Goal: Task Accomplishment & Management: Manage account settings

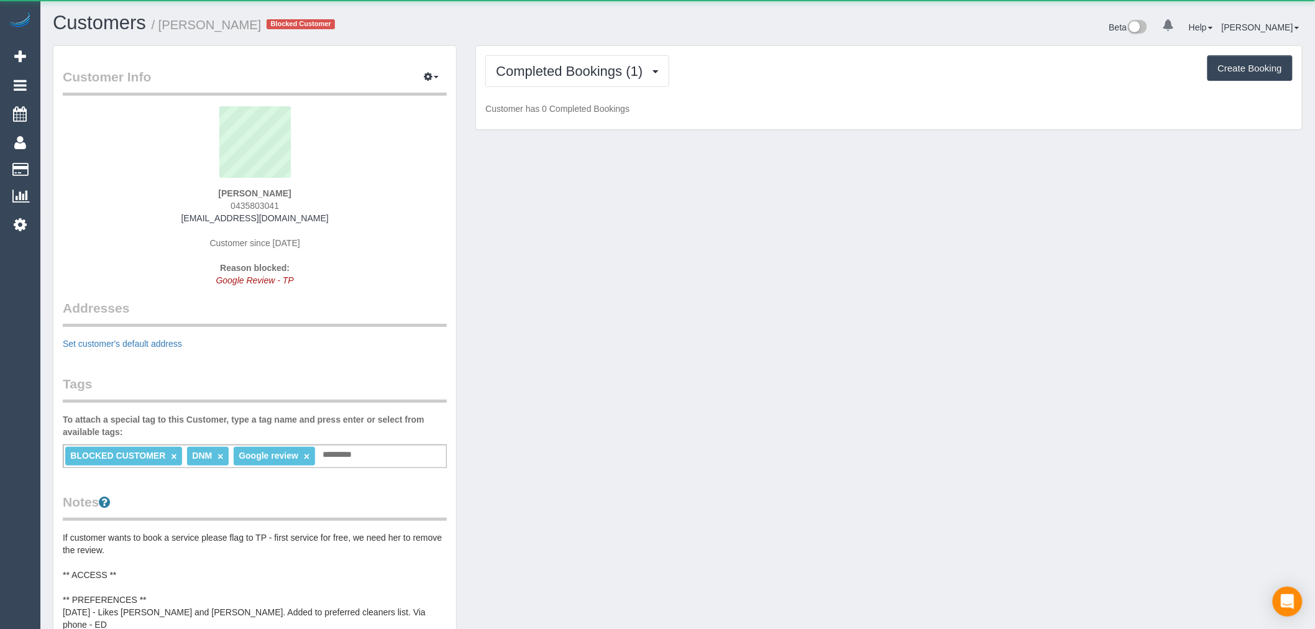
scroll to position [1037, 1315]
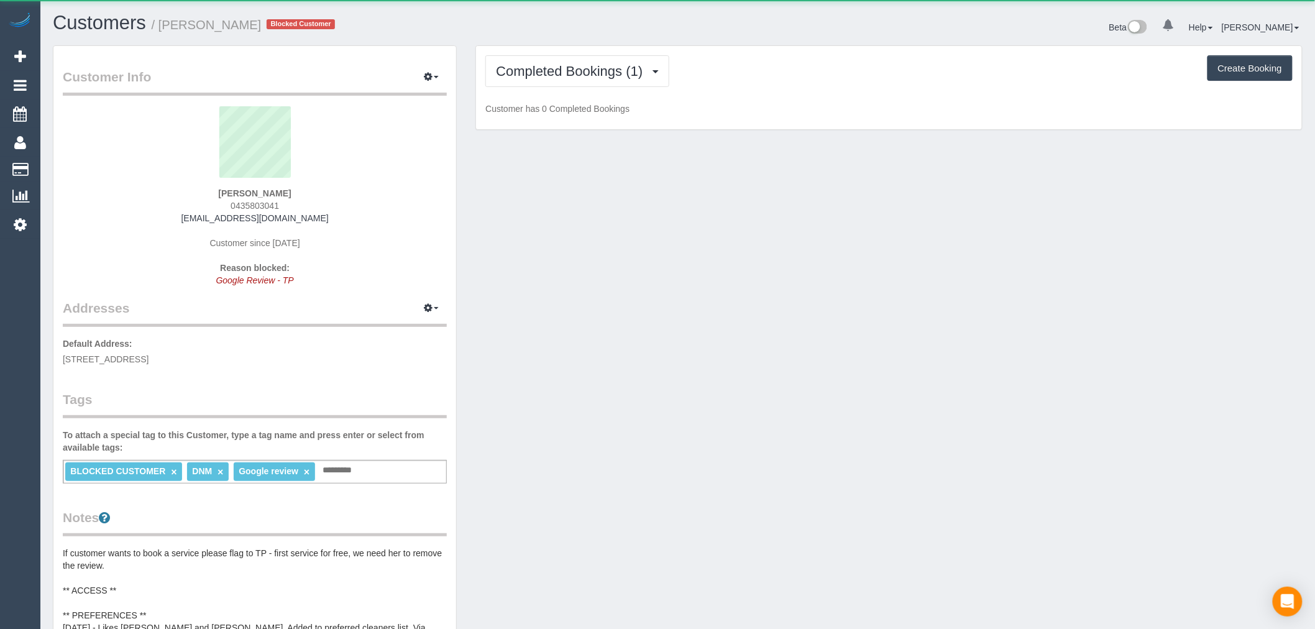
click at [603, 90] on div "Completed Bookings (1) Completed Bookings (1) Charges (1) Feedback (0) Create B…" at bounding box center [889, 88] width 826 height 84
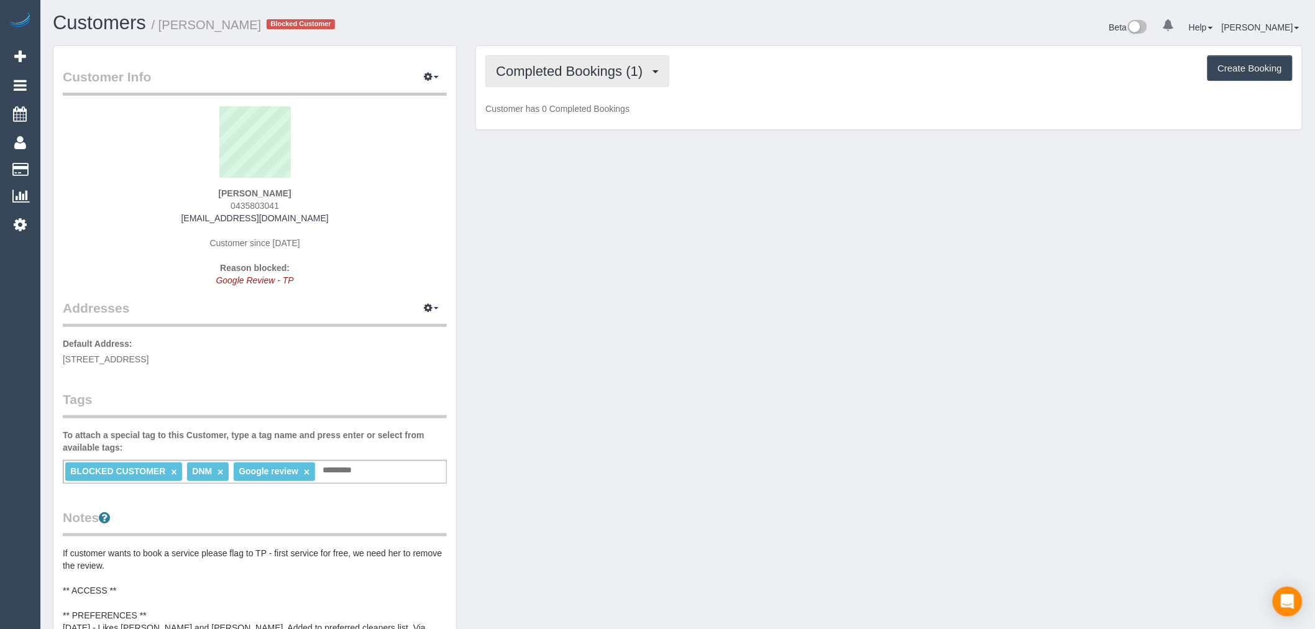
click at [609, 80] on button "Completed Bookings (1)" at bounding box center [577, 71] width 184 height 32
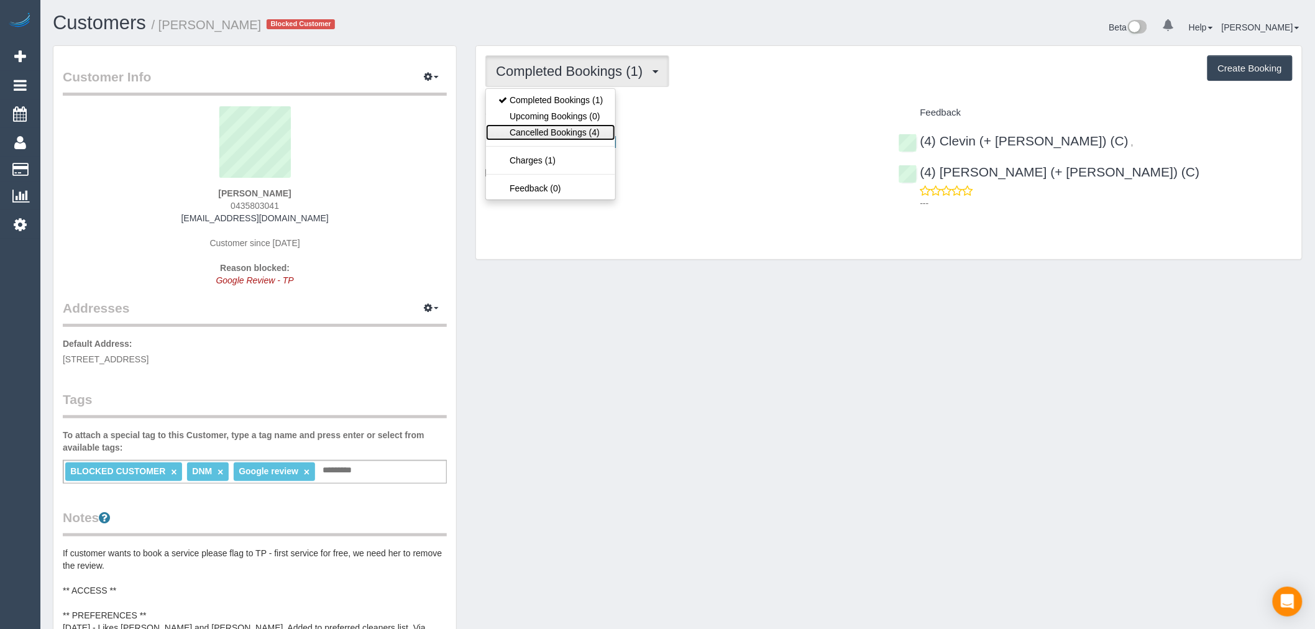
click at [591, 135] on link "Cancelled Bookings (4)" at bounding box center [550, 132] width 129 height 16
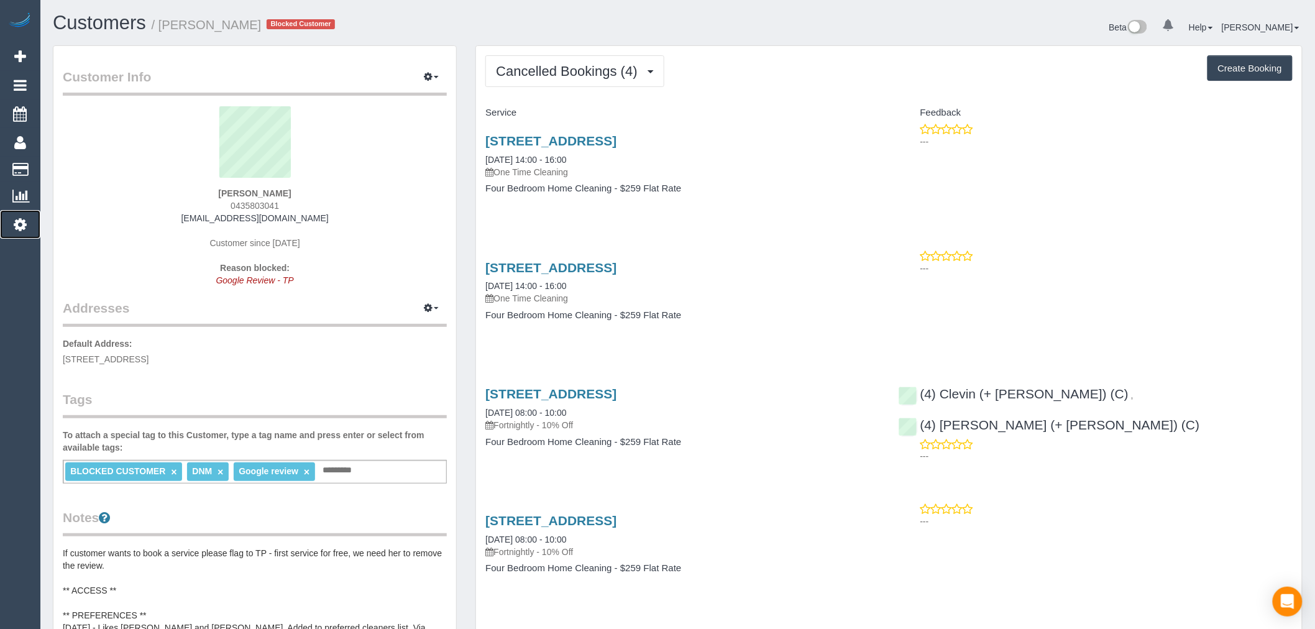
click at [17, 226] on icon at bounding box center [20, 224] width 13 height 15
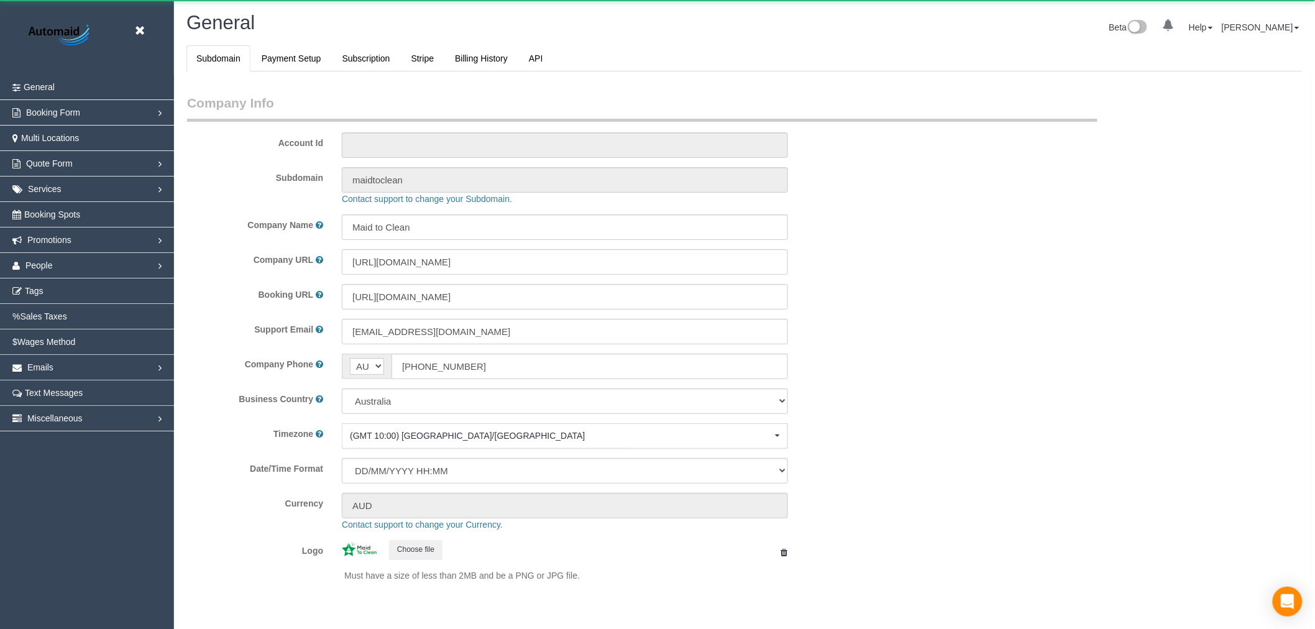
scroll to position [2798, 1315]
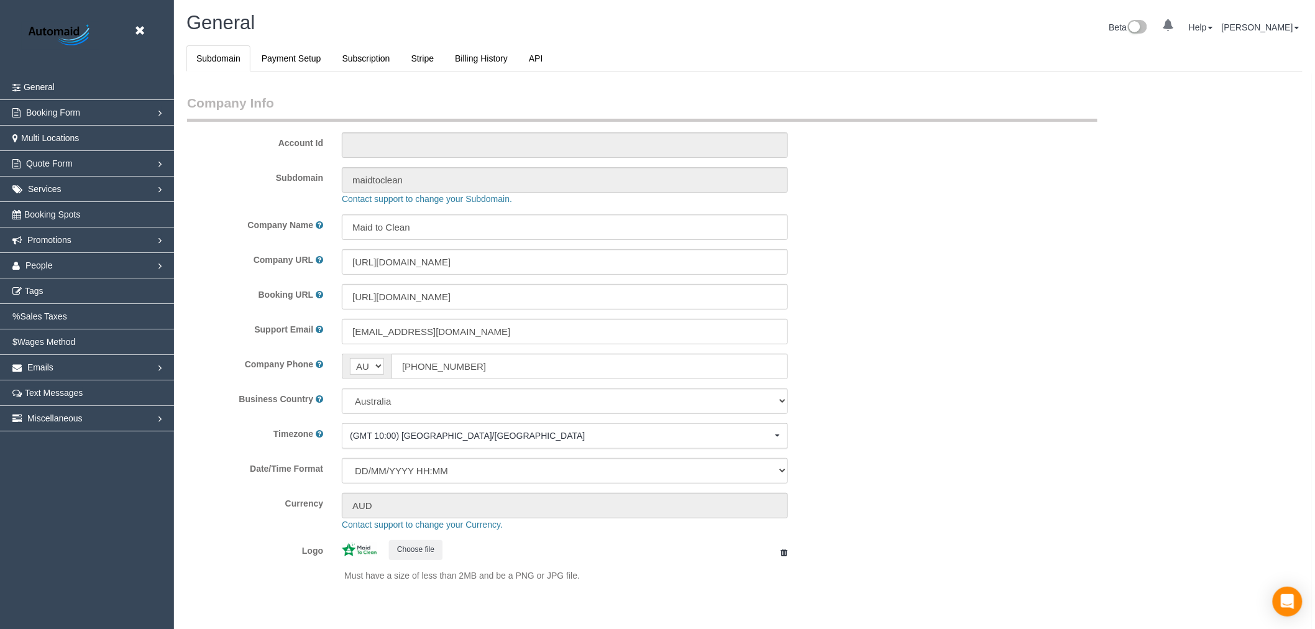
select select "1"
click at [83, 371] on link "Emails" at bounding box center [87, 367] width 174 height 25
click at [84, 365] on link "Emails" at bounding box center [87, 367] width 174 height 25
click at [83, 370] on link "Emails" at bounding box center [87, 367] width 174 height 25
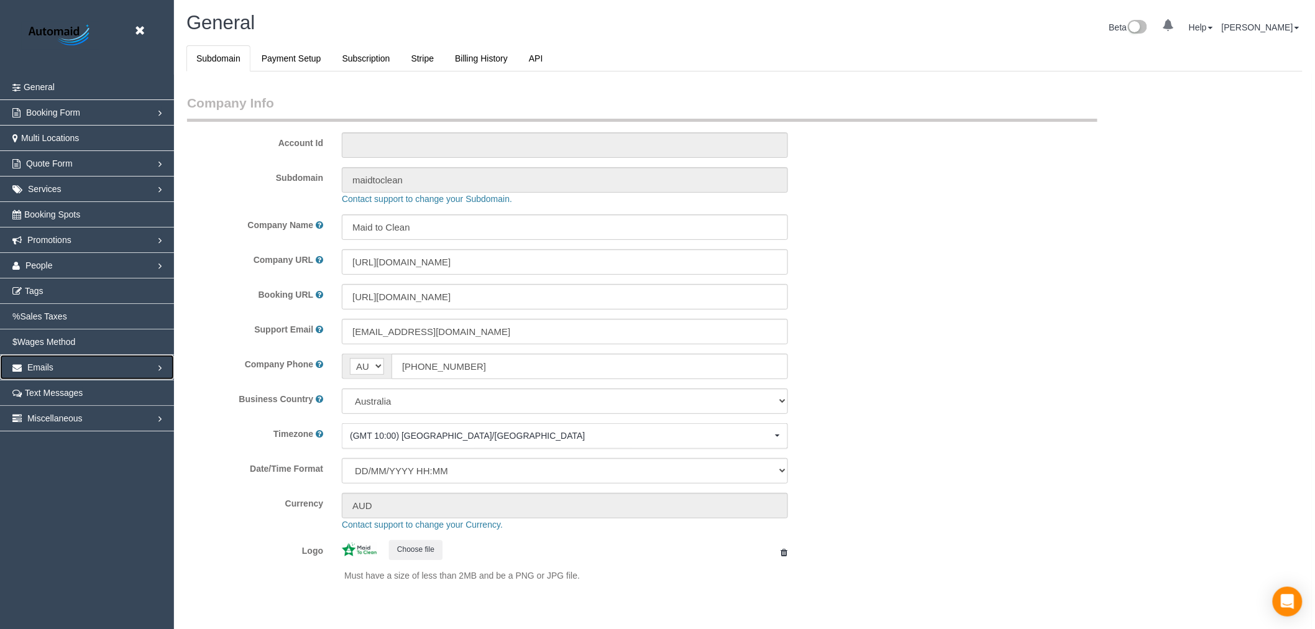
click at [76, 368] on link "Emails" at bounding box center [87, 367] width 174 height 25
click at [78, 466] on link "Emails Log" at bounding box center [87, 469] width 174 height 25
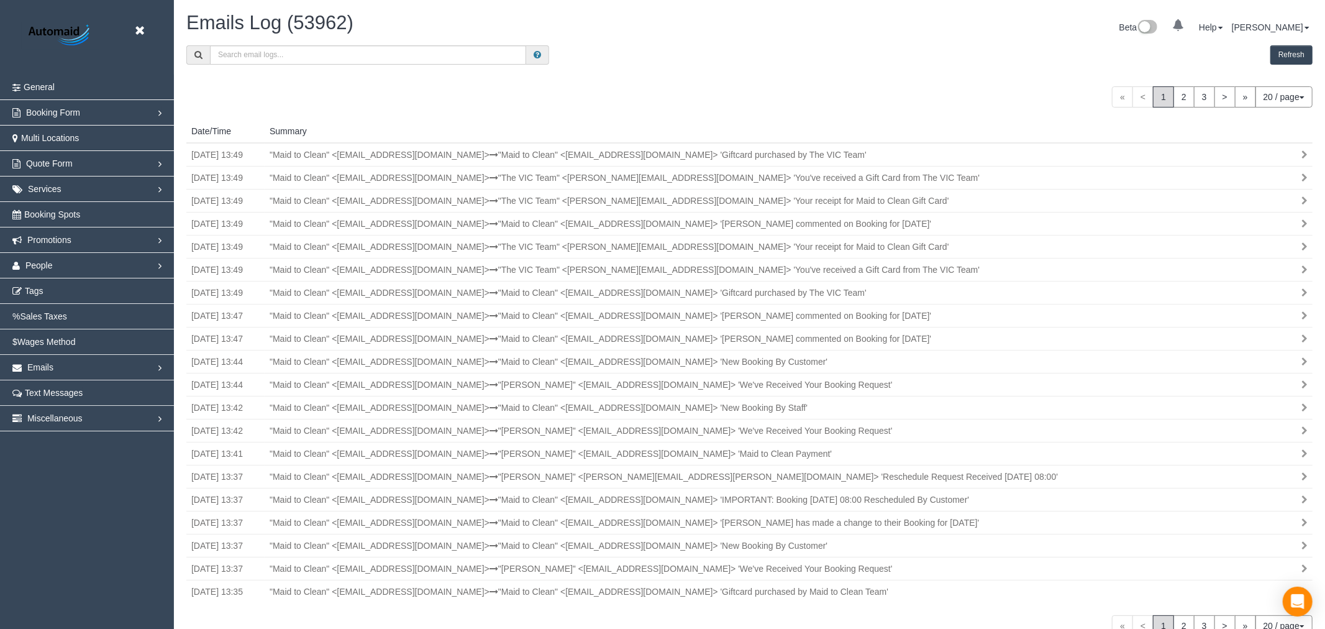
scroll to position [693, 1315]
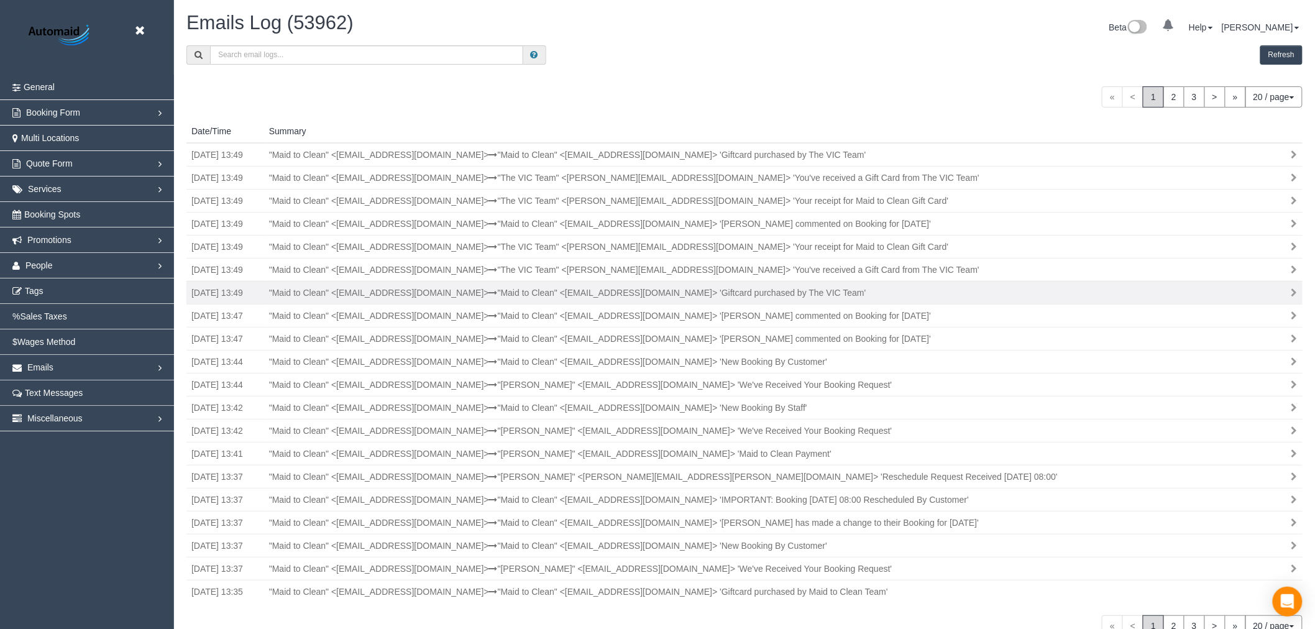
click at [903, 292] on div ""Maid to Clean" <[EMAIL_ADDRESS][DOMAIN_NAME]> "Maid to Clean" <[EMAIL_ADDRESS]…" at bounding box center [740, 292] width 960 height 12
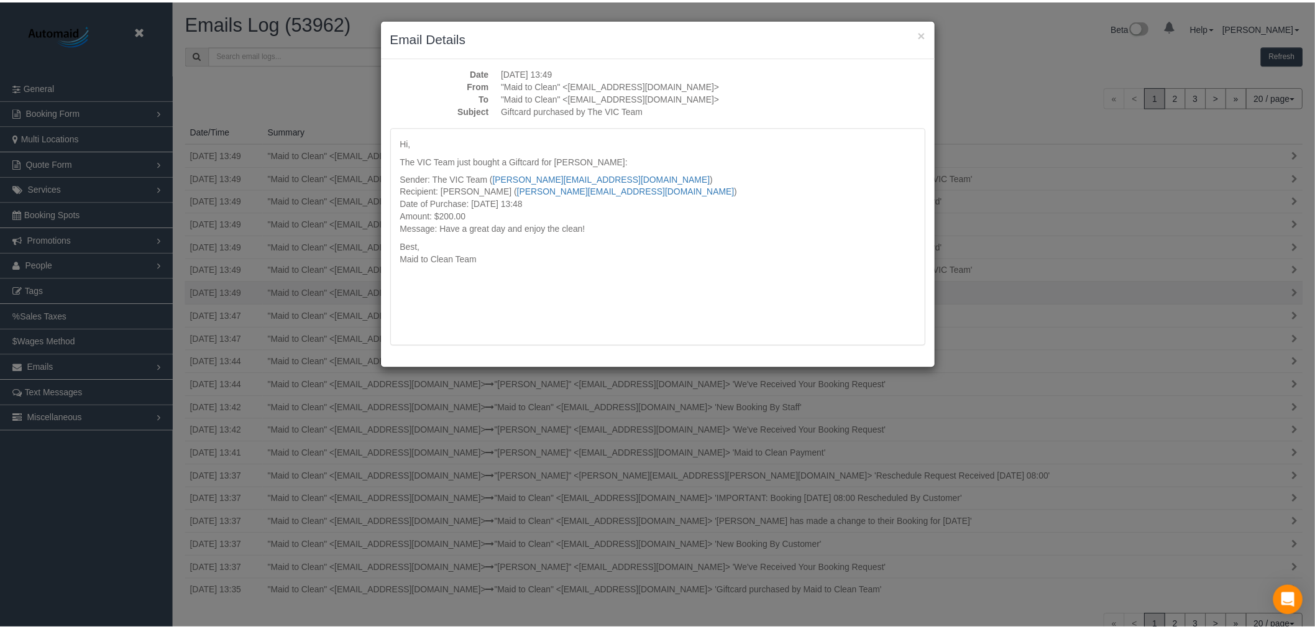
scroll to position [693, 1325]
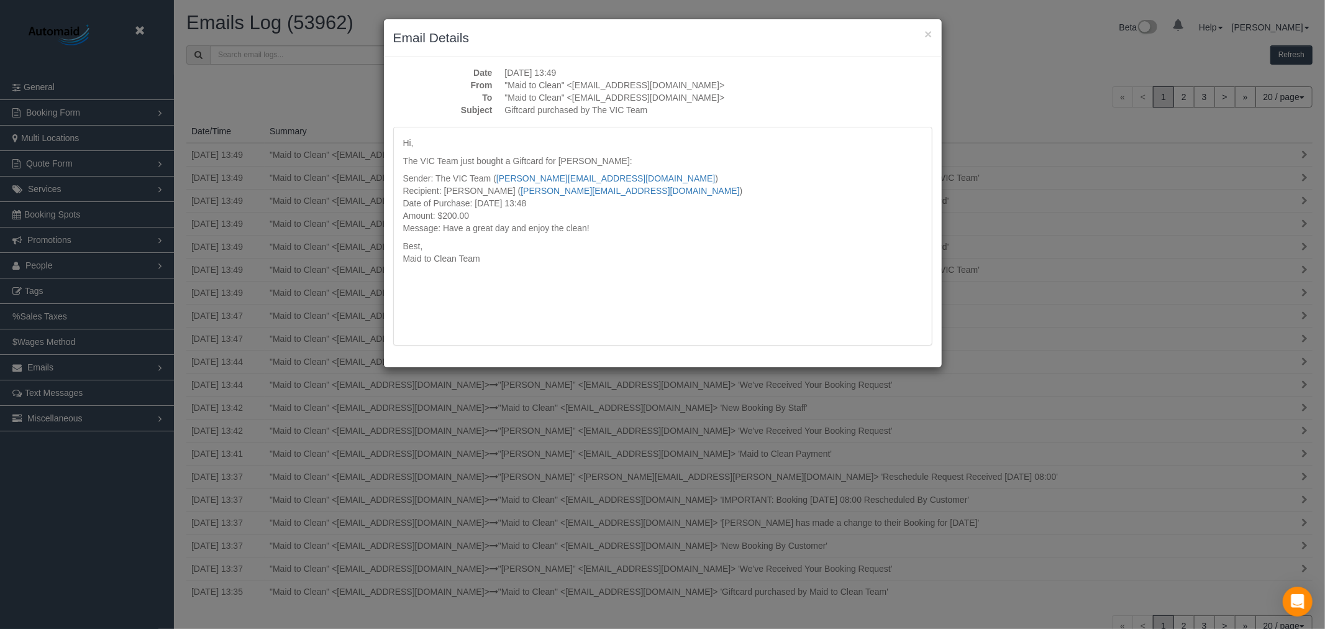
click at [1042, 228] on div "× Email Details Date [DATE] 13:49 From "Maid to Clean" <[EMAIL_ADDRESS][DOMAIN_…" at bounding box center [662, 314] width 1325 height 629
click at [923, 27] on div "× Email Details" at bounding box center [663, 38] width 558 height 38
click at [932, 29] on div "× Email Details" at bounding box center [663, 38] width 558 height 38
click at [928, 35] on button "×" at bounding box center [927, 33] width 7 height 13
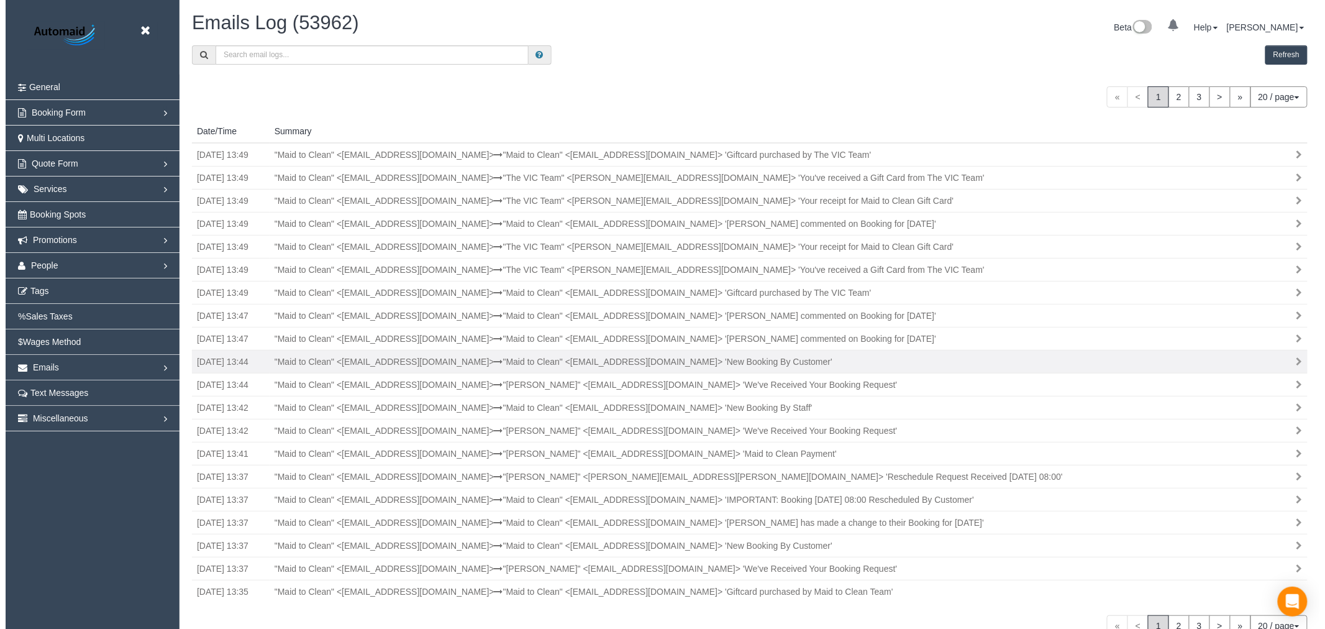
scroll to position [64, 0]
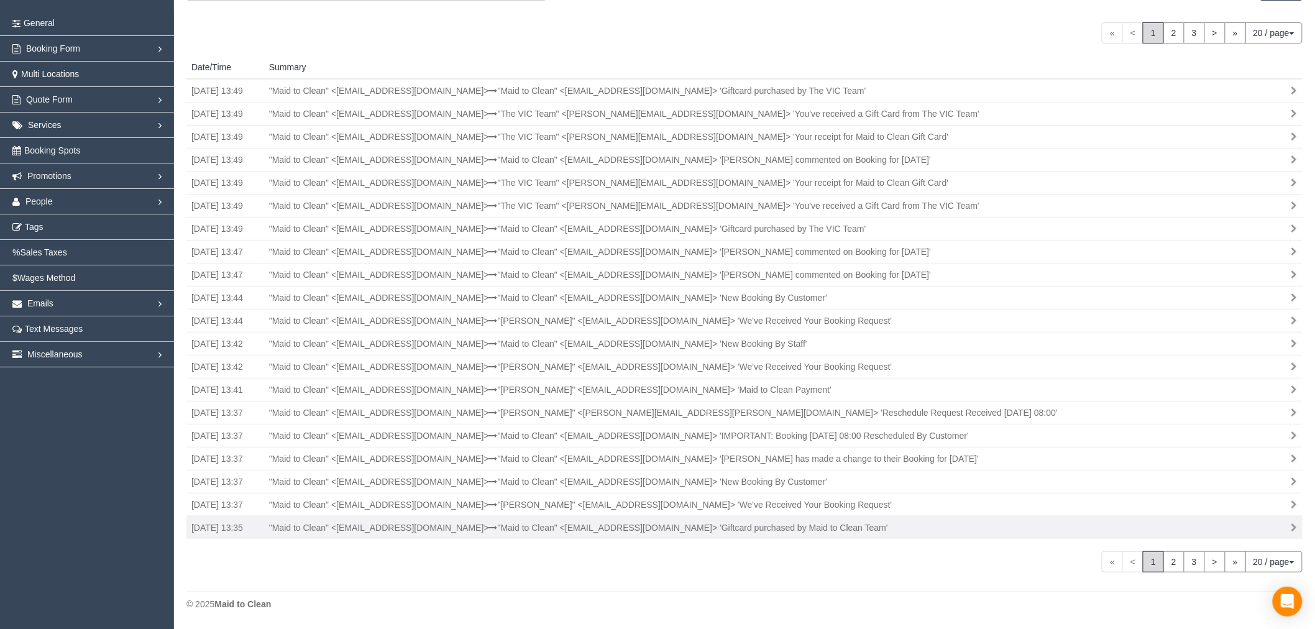
click at [923, 529] on div ""Maid to Clean" <[EMAIL_ADDRESS][DOMAIN_NAME]> "Maid to Clean" <[EMAIL_ADDRESS]…" at bounding box center [740, 527] width 960 height 12
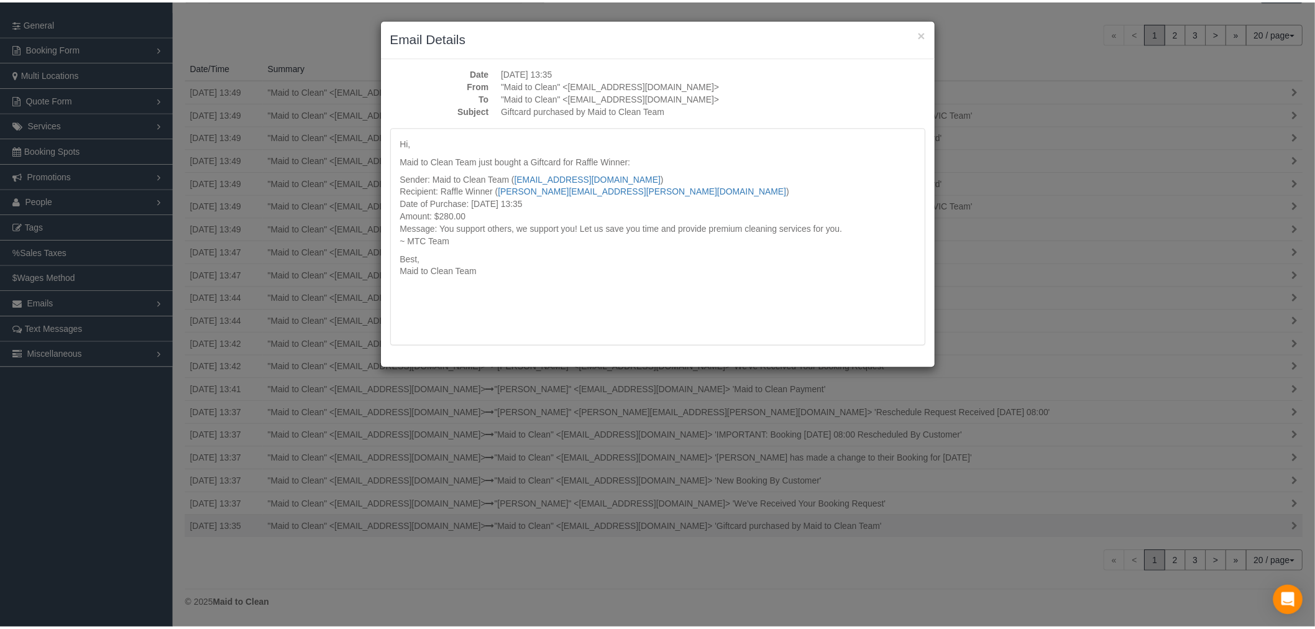
scroll to position [693, 1325]
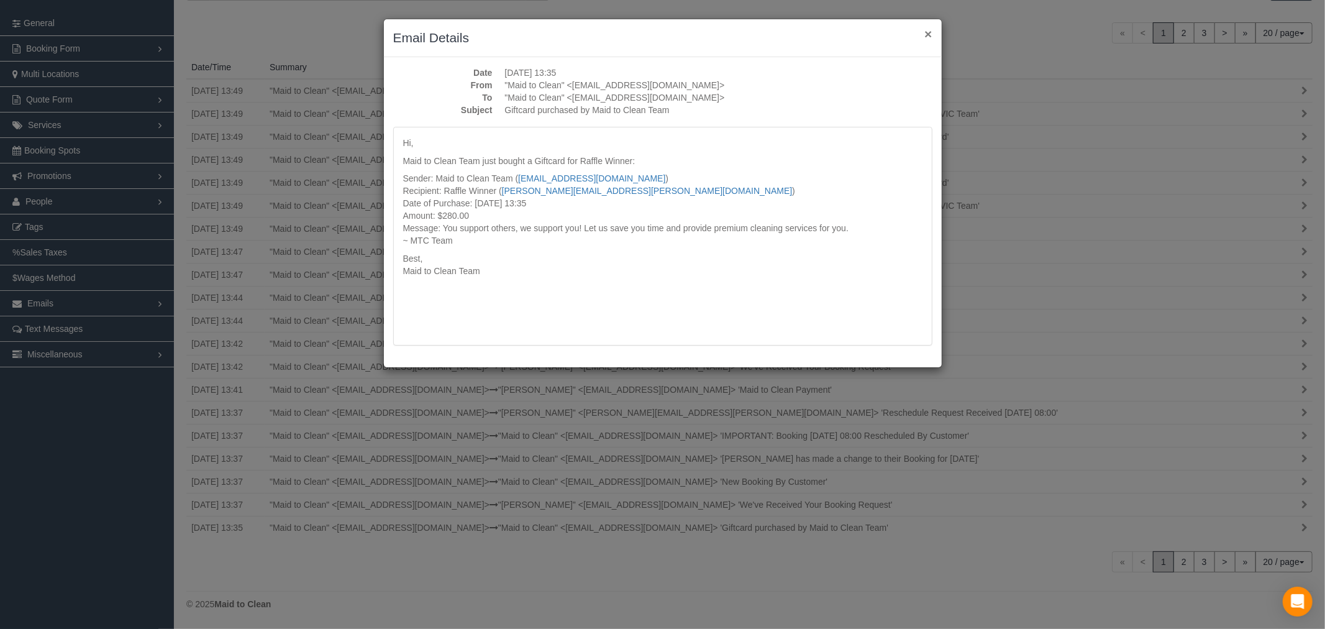
click at [924, 29] on button "×" at bounding box center [927, 33] width 7 height 13
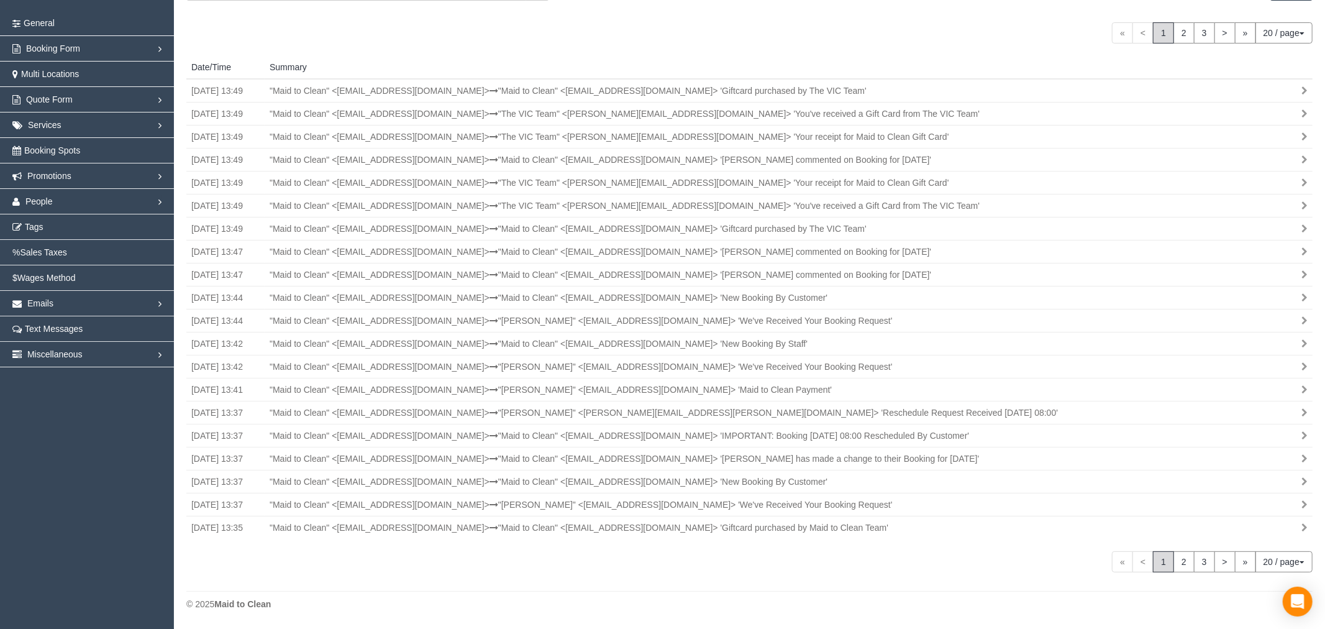
scroll to position [61431, 60809]
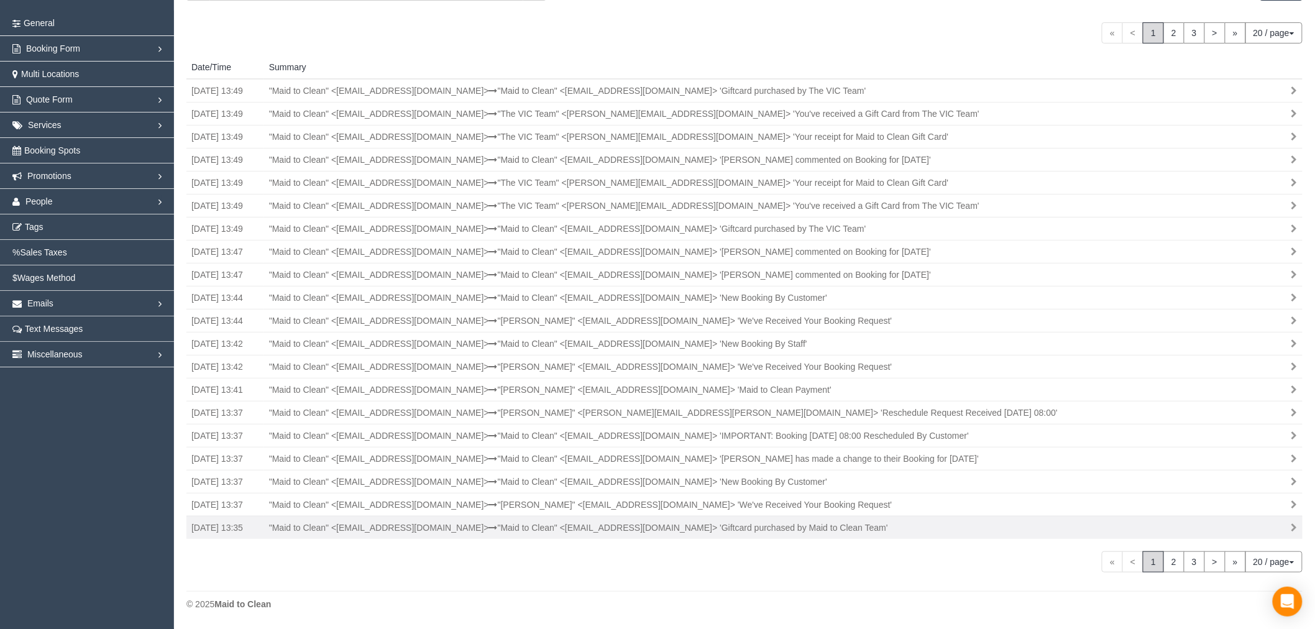
click at [882, 530] on div ""Maid to Clean" <[EMAIL_ADDRESS][DOMAIN_NAME]> "Maid to Clean" <[EMAIL_ADDRESS]…" at bounding box center [740, 527] width 960 height 12
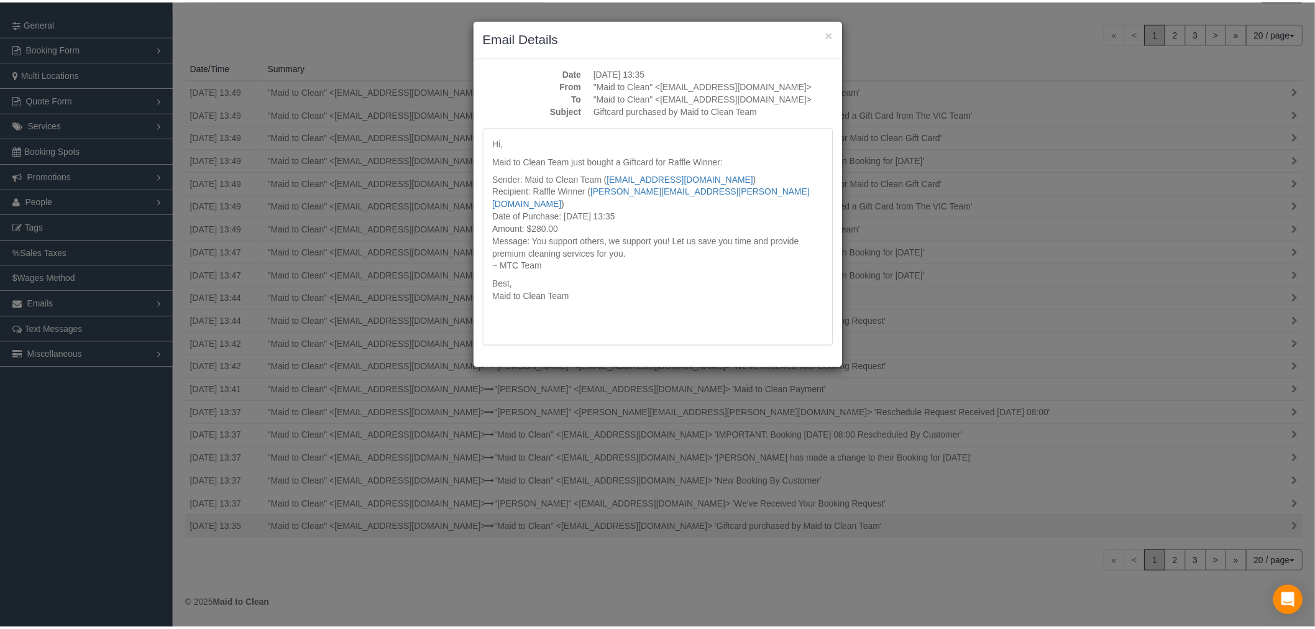
scroll to position [693, 1325]
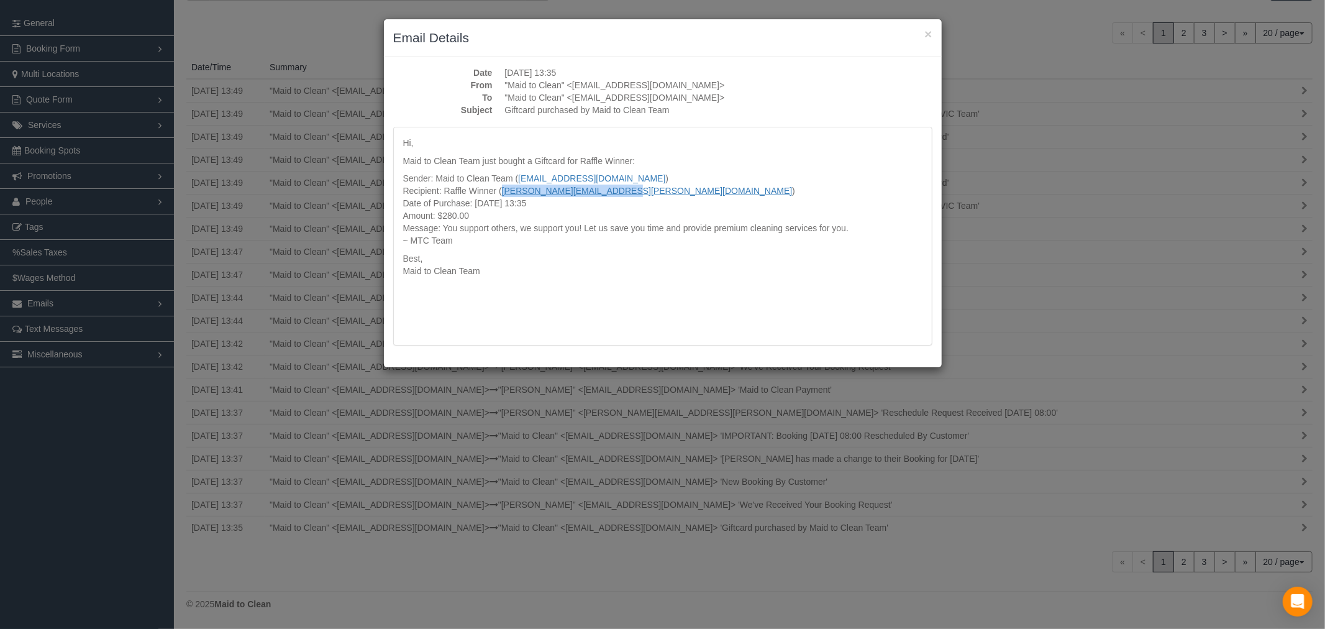
drag, startPoint x: 617, startPoint y: 191, endPoint x: 504, endPoint y: 188, distance: 113.1
click at [504, 188] on p "Sender: Maid to Clean Team ( [EMAIL_ADDRESS][DOMAIN_NAME] ) Recipient: Raffle W…" at bounding box center [662, 209] width 519 height 75
copy link "[PERSON_NAME][EMAIL_ADDRESS][PERSON_NAME][DOMAIN_NAME]"
click at [594, 256] on p "Best, Maid to Clean Team" at bounding box center [662, 264] width 519 height 25
click at [550, 255] on p "Best, Maid to Clean Team" at bounding box center [662, 264] width 519 height 25
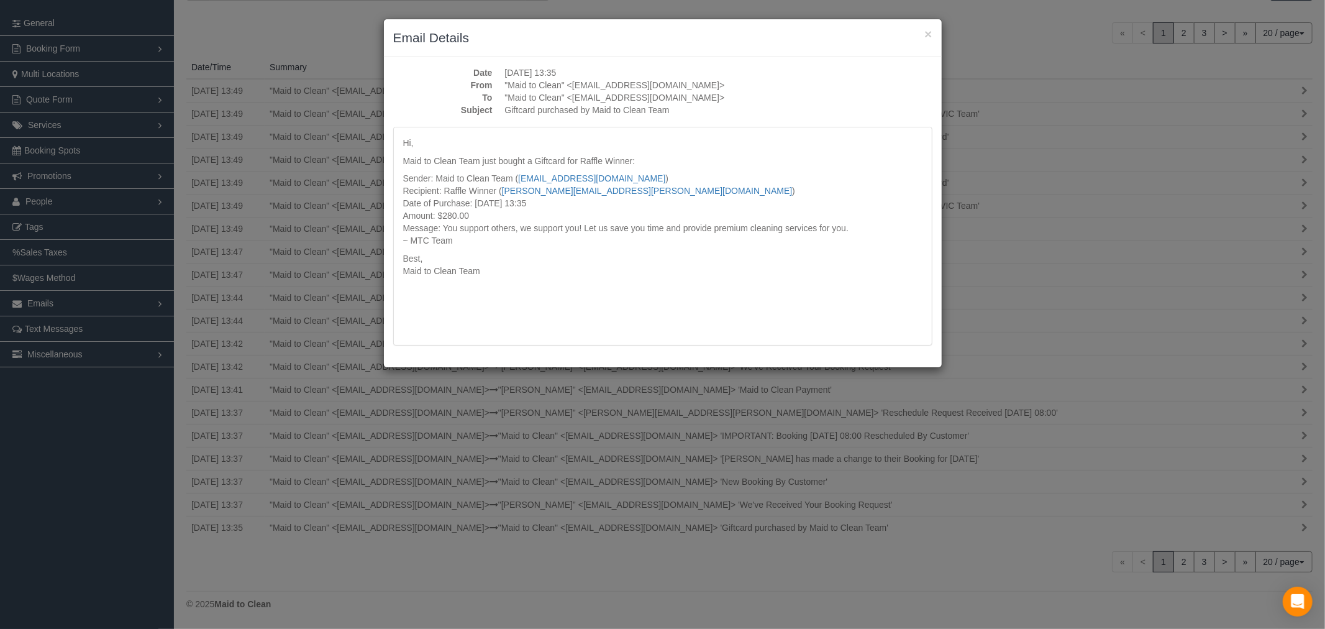
click at [540, 255] on p "Best, Maid to Clean Team" at bounding box center [662, 264] width 519 height 25
click at [531, 235] on p "Sender: Maid to Clean Team ( [EMAIL_ADDRESS][DOMAIN_NAME] ) Recipient: Raffle W…" at bounding box center [662, 209] width 519 height 75
click at [529, 226] on p "Sender: Maid to Clean Team ( [EMAIL_ADDRESS][DOMAIN_NAME] ) Recipient: Raffle W…" at bounding box center [662, 209] width 519 height 75
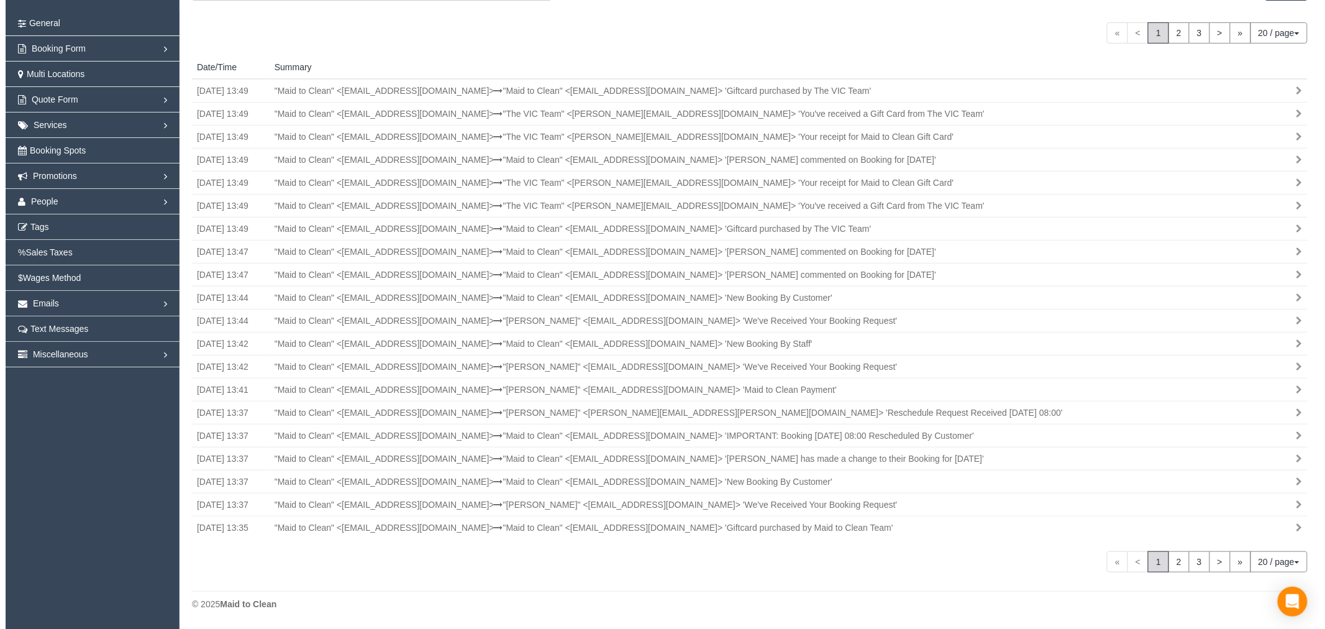
scroll to position [61431, 60809]
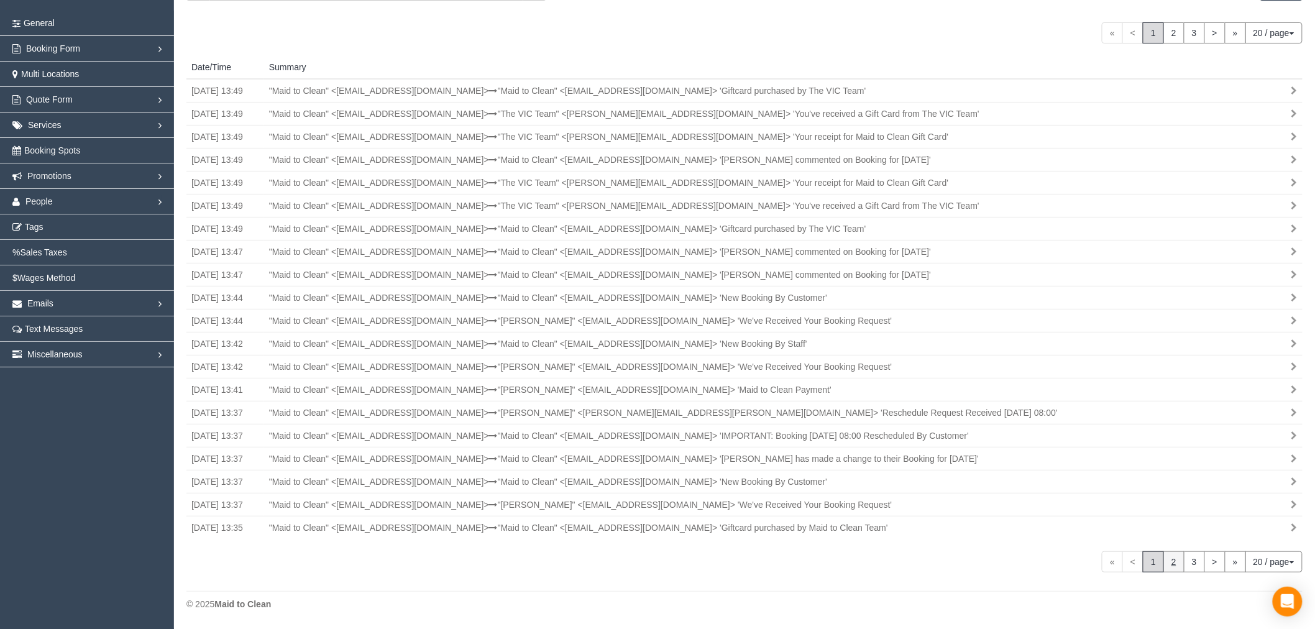
click at [1175, 563] on link "2" at bounding box center [1173, 561] width 21 height 21
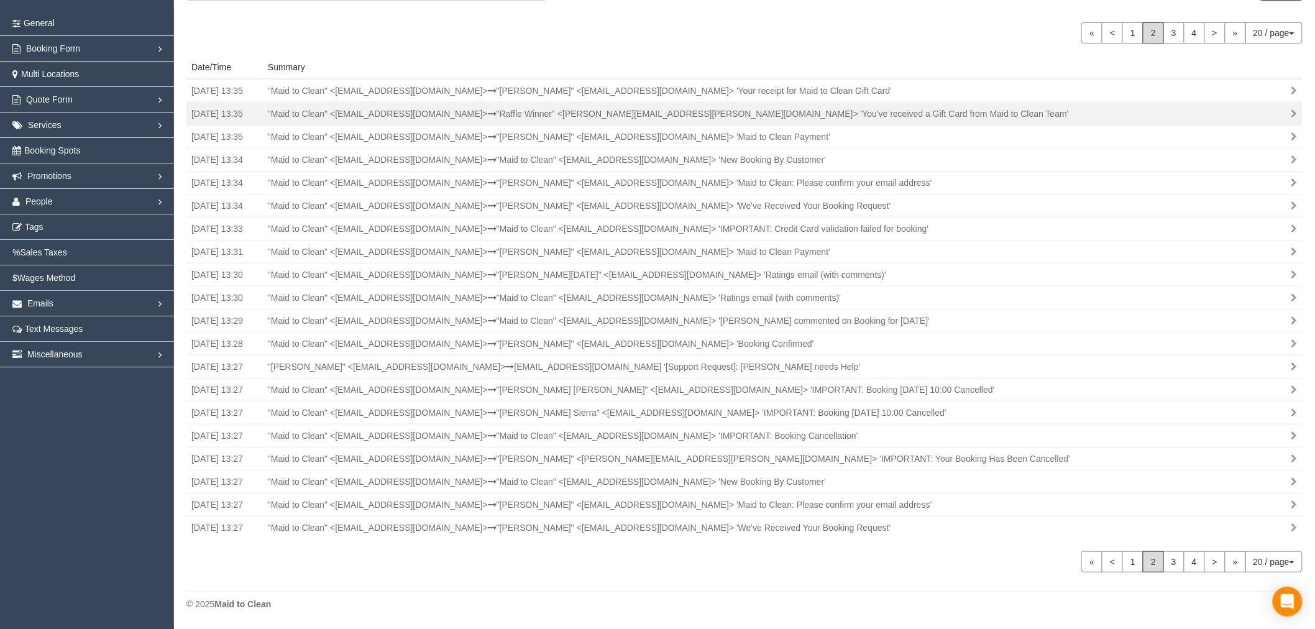
click at [946, 106] on td ""Maid to Clean" <[EMAIL_ADDRESS][DOMAIN_NAME]> "Raffle Winner" <[PERSON_NAME][E…" at bounding box center [782, 113] width 1039 height 23
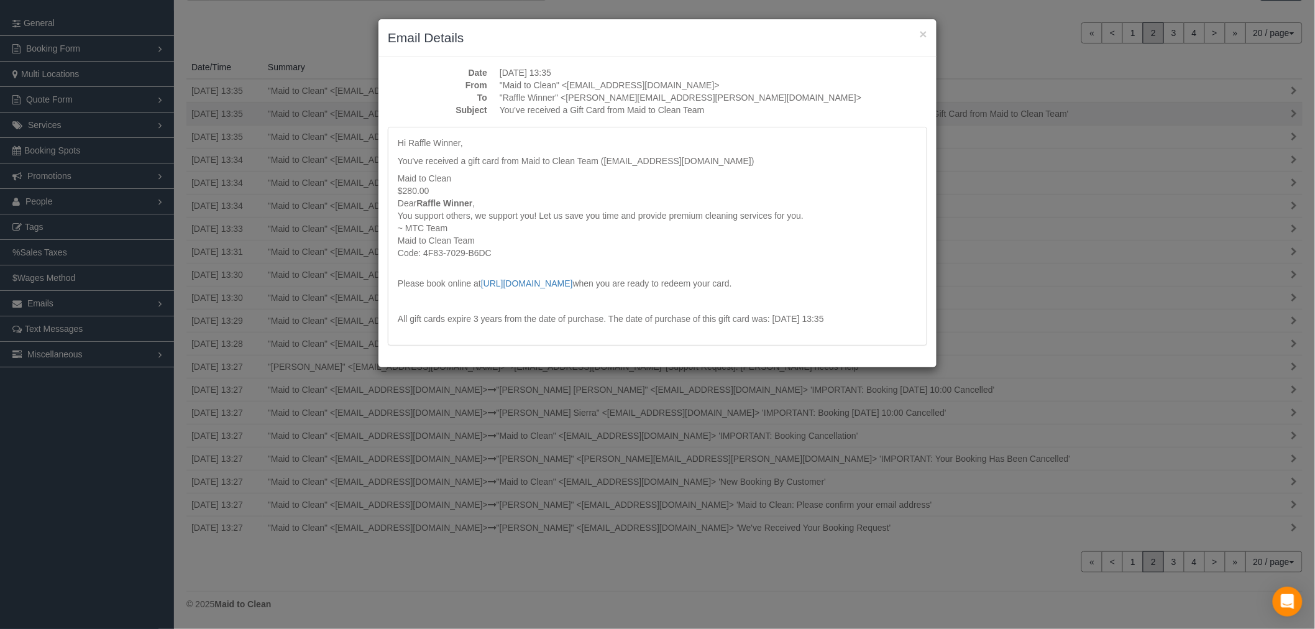
scroll to position [693, 1325]
click at [622, 221] on div "You support others, we support you! Let us save you time and provide premium cl…" at bounding box center [662, 221] width 519 height 25
click at [511, 225] on div "You support others, we support you! Let us save you time and provide premium cl…" at bounding box center [662, 221] width 519 height 25
click at [481, 214] on div "You support others, we support you! Let us save you time and provide premium cl…" at bounding box center [662, 221] width 519 height 25
click at [468, 201] on strong "Raffle Winner" at bounding box center [450, 203] width 56 height 10
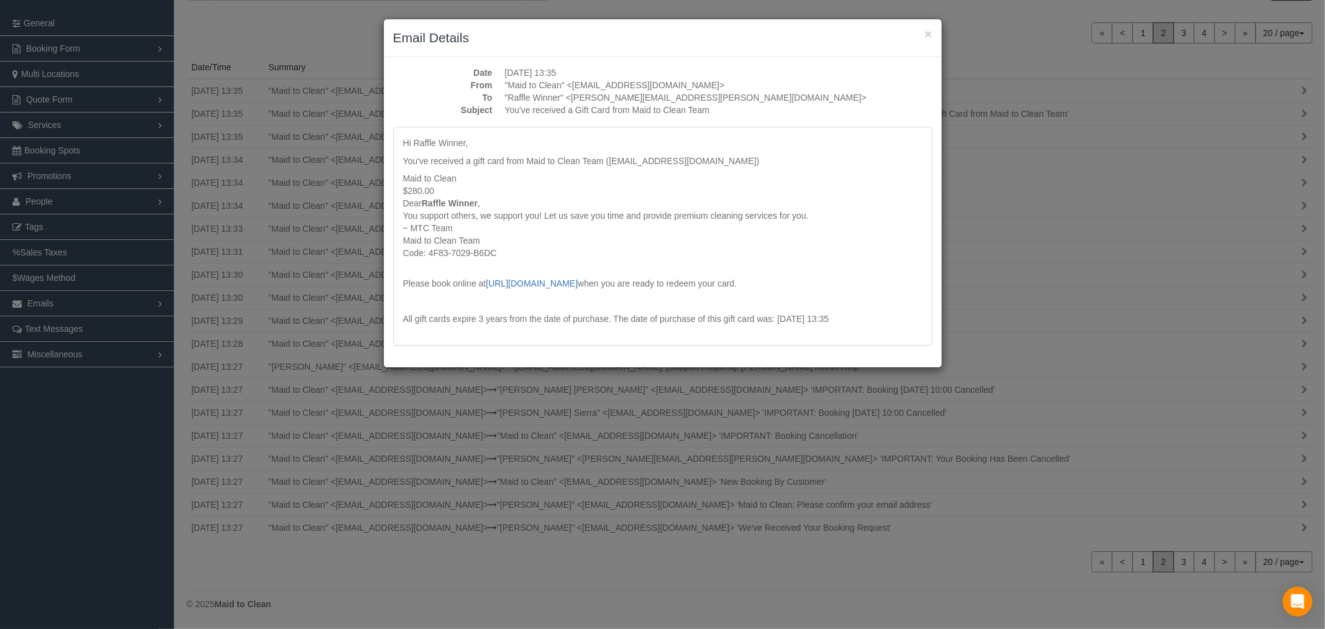
click at [657, 170] on div "Hi Raffle Winner, You've received a gift card from Maid to Clean Team ([EMAIL_A…" at bounding box center [662, 231] width 519 height 188
drag, startPoint x: 734, startPoint y: 86, endPoint x: 575, endPoint y: 81, distance: 159.1
click at [575, 81] on dd ""Maid to Clean" <[EMAIL_ADDRESS][DOMAIN_NAME]>" at bounding box center [718, 85] width 427 height 12
drag, startPoint x: 573, startPoint y: 83, endPoint x: 733, endPoint y: 81, distance: 160.3
click at [733, 81] on dd ""Maid to Clean" <[EMAIL_ADDRESS][DOMAIN_NAME]>" at bounding box center [718, 85] width 427 height 12
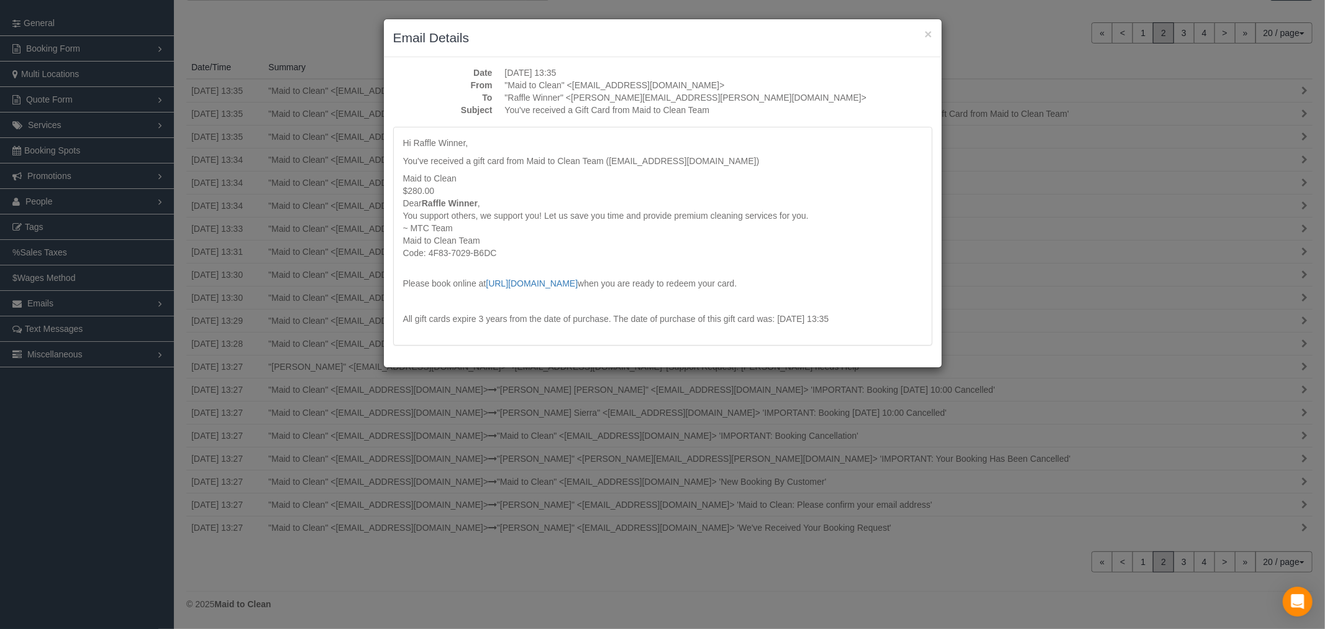
copy dd "[EMAIL_ADDRESS][DOMAIN_NAME]"
click at [922, 32] on h3 "Email Details" at bounding box center [662, 38] width 539 height 19
click at [929, 32] on button "×" at bounding box center [927, 33] width 7 height 13
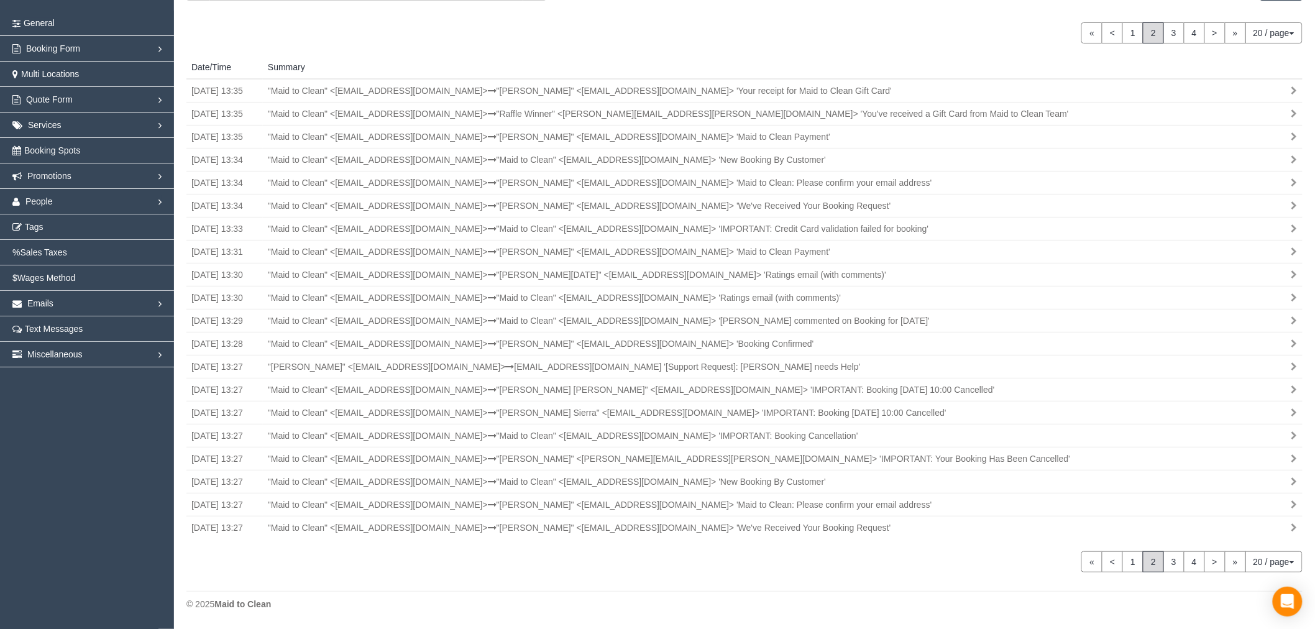
scroll to position [61431, 60809]
click at [103, 198] on link "People" at bounding box center [87, 201] width 174 height 25
click at [96, 181] on link "Promotions" at bounding box center [87, 175] width 174 height 25
click at [75, 226] on link "Gift Cards" at bounding box center [87, 226] width 174 height 25
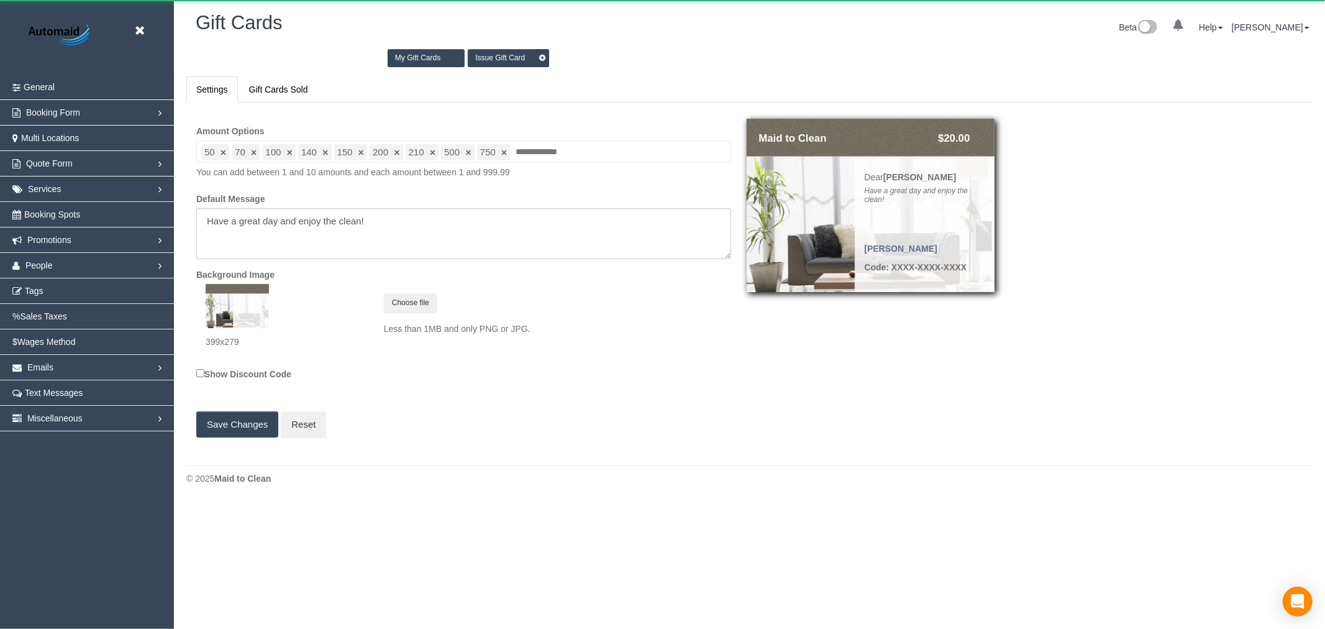
scroll to position [61619, 60799]
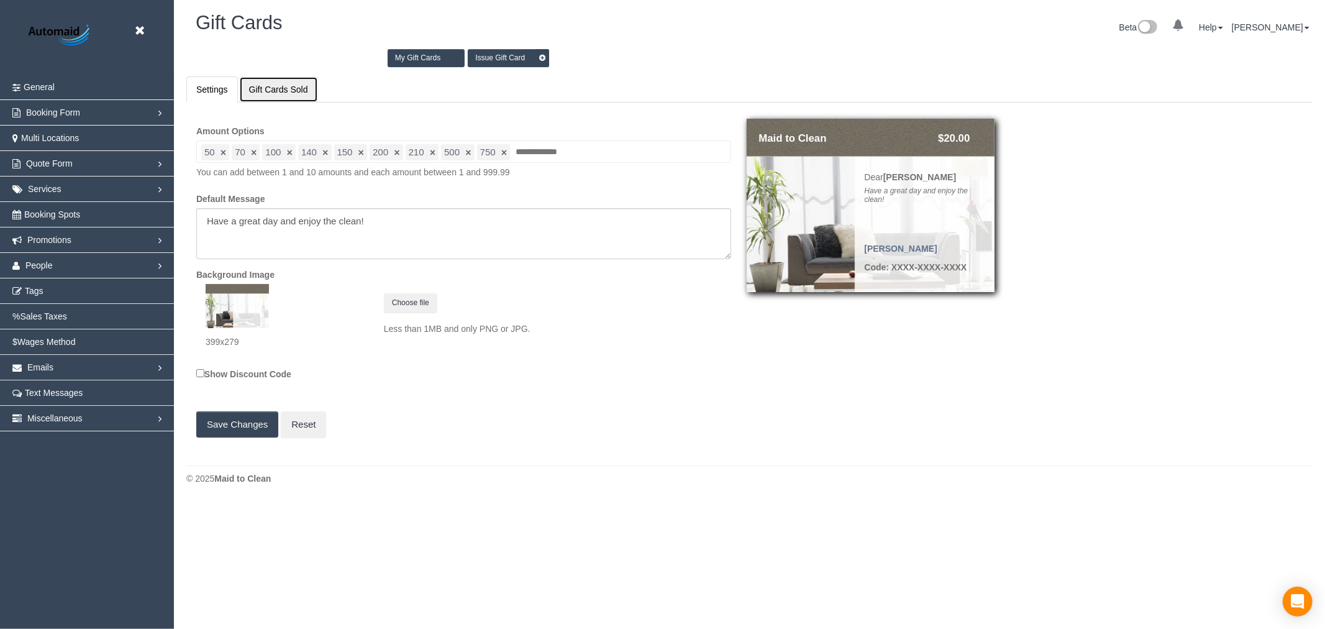
click at [263, 89] on link "Gift Cards Sold" at bounding box center [278, 89] width 79 height 26
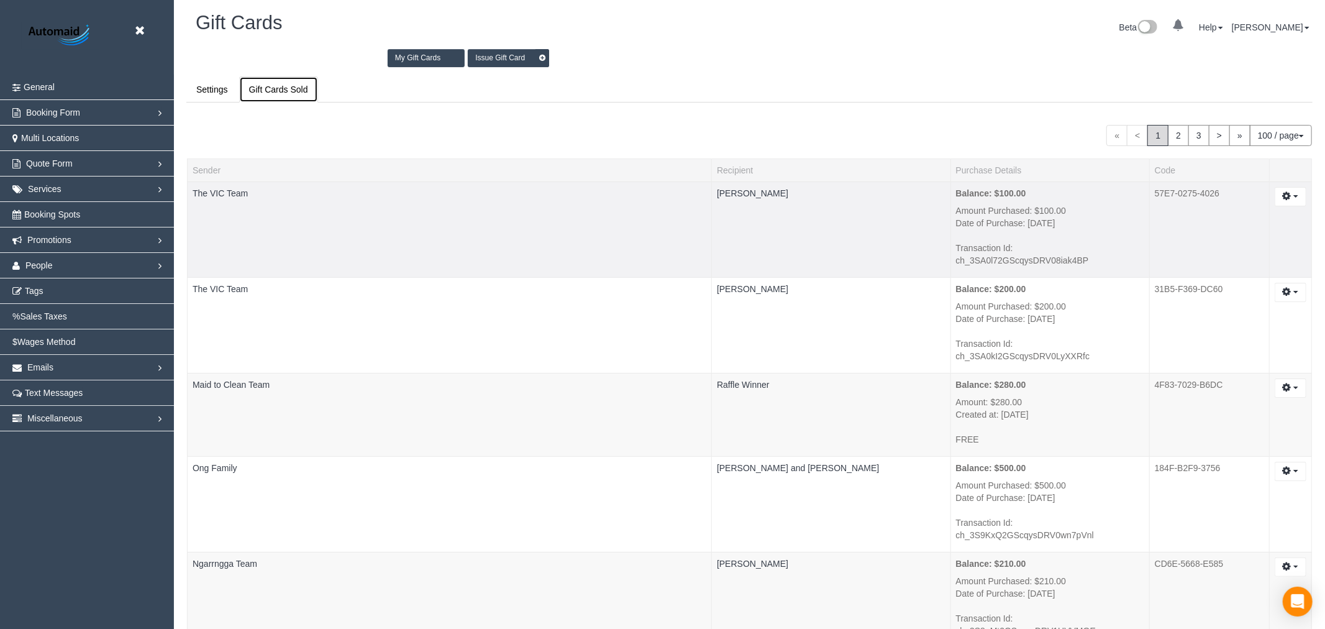
scroll to position [53283, 60809]
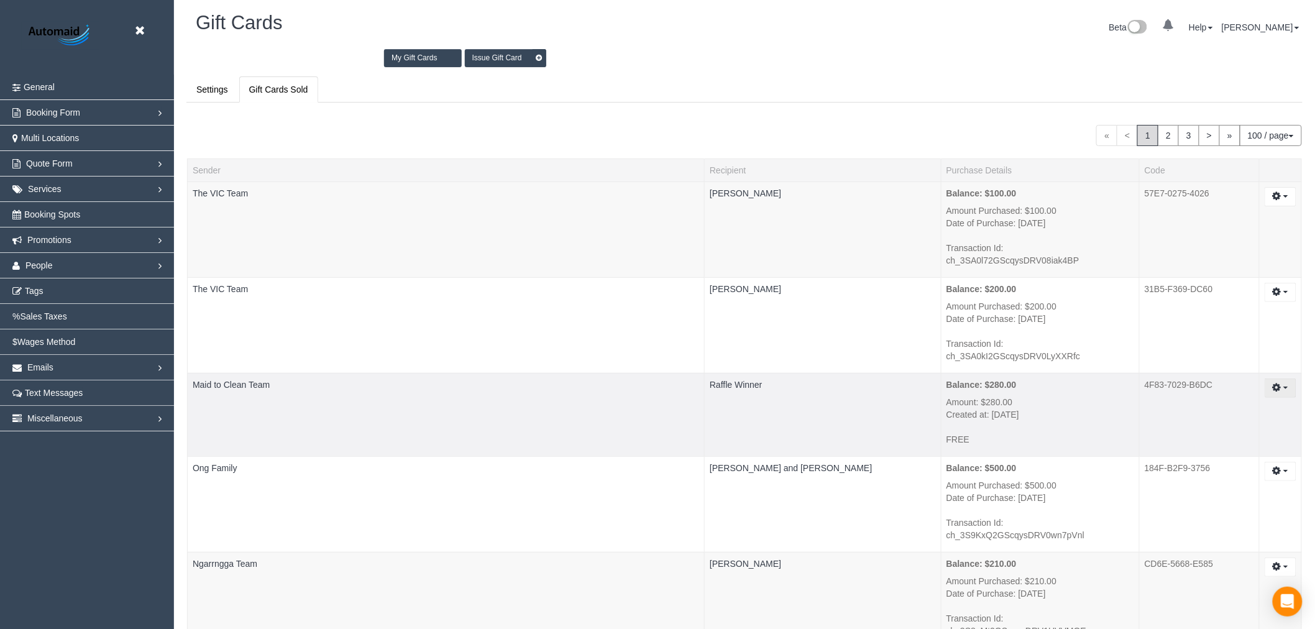
click at [1272, 383] on icon "button" at bounding box center [1276, 386] width 9 height 7
click at [1275, 419] on link "Send Gift Card" at bounding box center [1246, 427] width 98 height 16
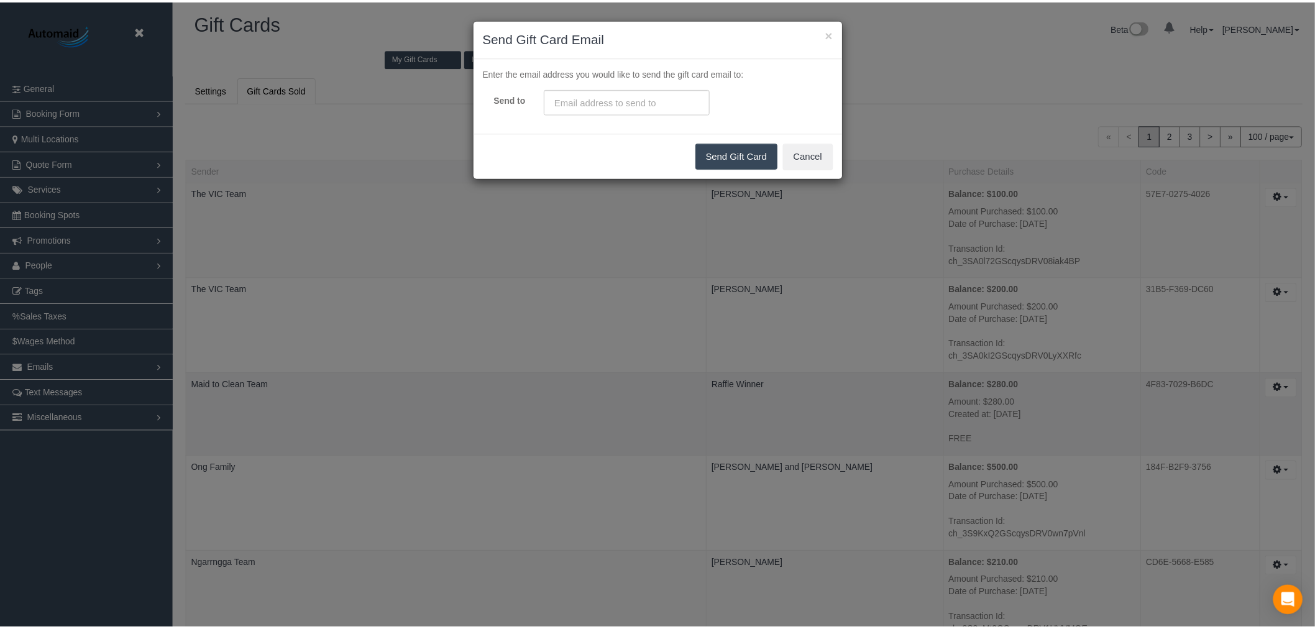
scroll to position [8841, 1325]
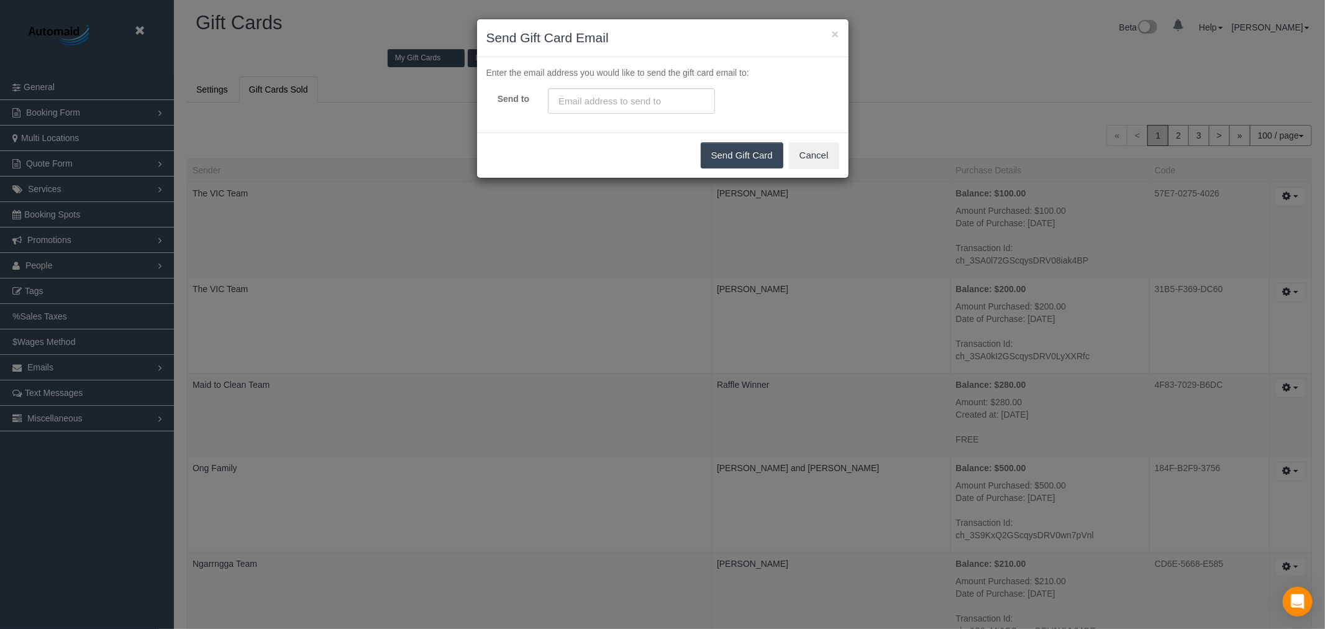
click at [842, 35] on div "× Send Gift Card Email" at bounding box center [663, 38] width 372 height 38
click at [842, 32] on div "× Send Gift Card Email" at bounding box center [663, 38] width 372 height 38
click at [836, 34] on button "×" at bounding box center [834, 33] width 7 height 13
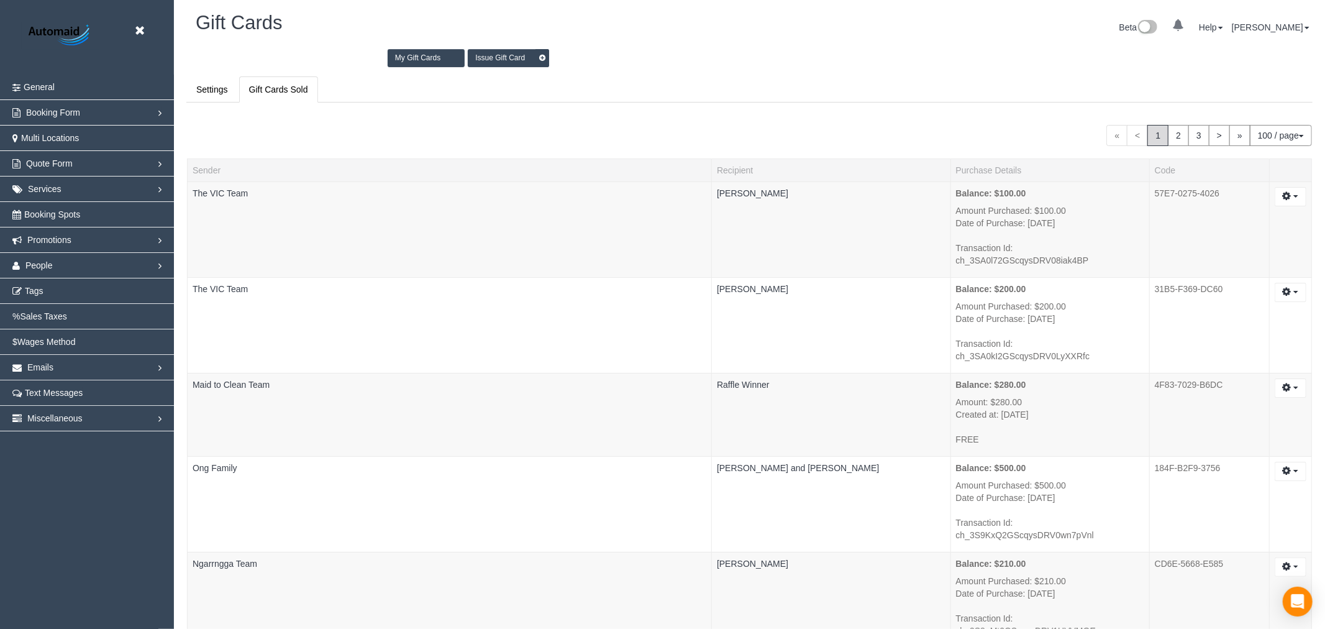
scroll to position [53283, 60809]
click at [142, 27] on icon at bounding box center [140, 31] width 16 height 16
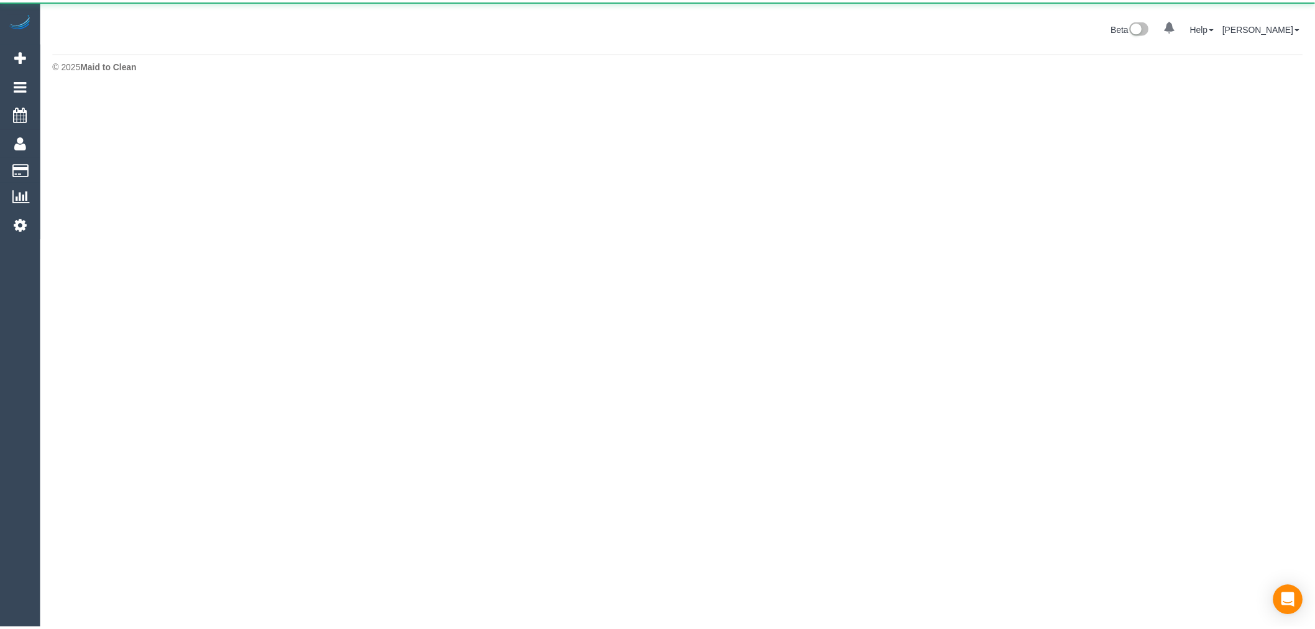
scroll to position [62034, 60799]
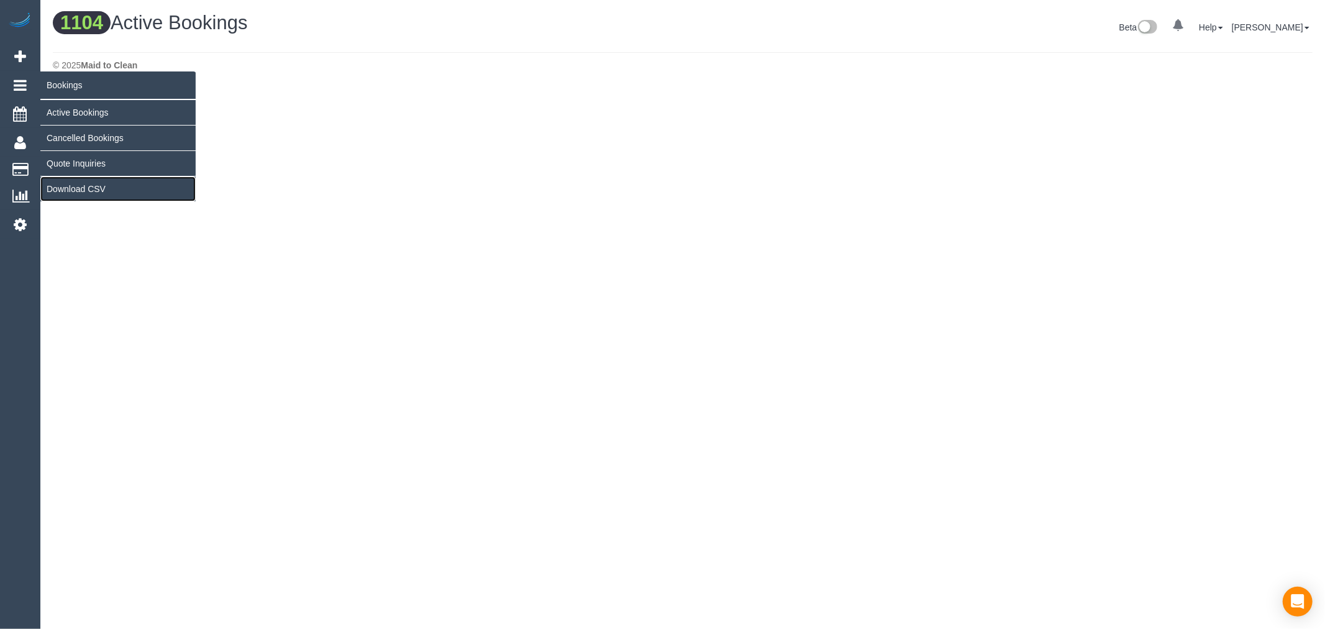
click at [95, 183] on link "Download CSV" at bounding box center [117, 188] width 155 height 25
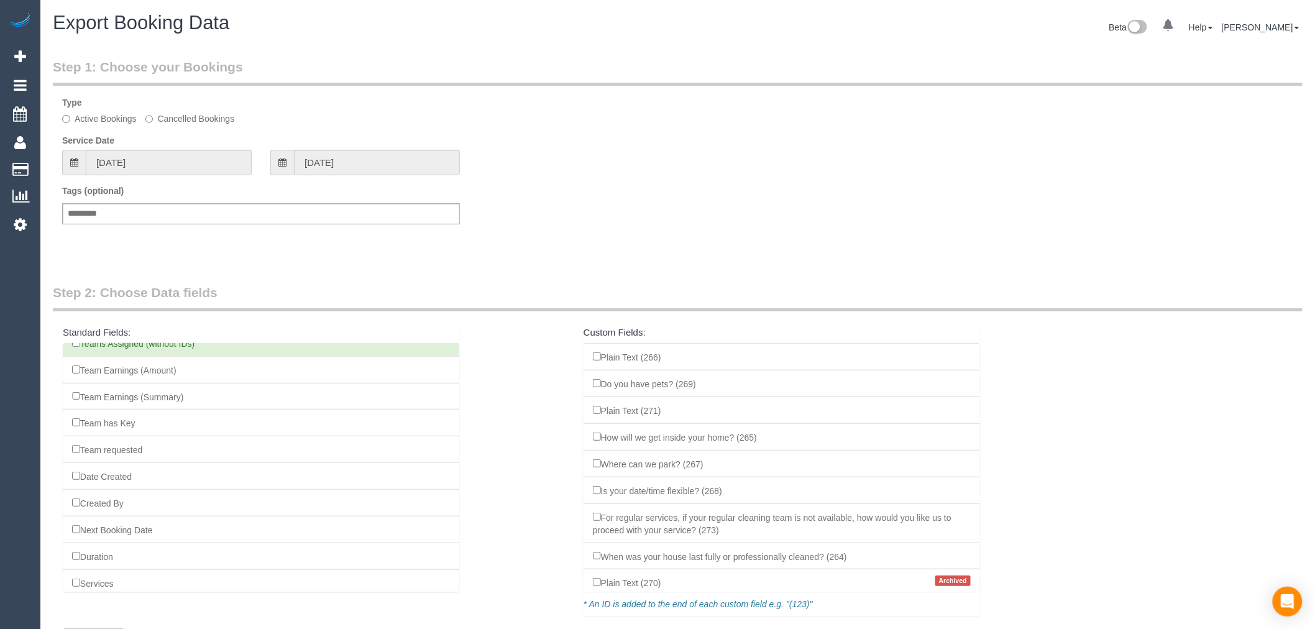
scroll to position [897, 0]
click at [197, 175] on fieldset "Step 1: Choose your Bookings Type Active Bookings Cancelled Bookings Service Da…" at bounding box center [677, 152] width 1249 height 188
click at [196, 170] on input "[DATE]" at bounding box center [169, 162] width 166 height 25
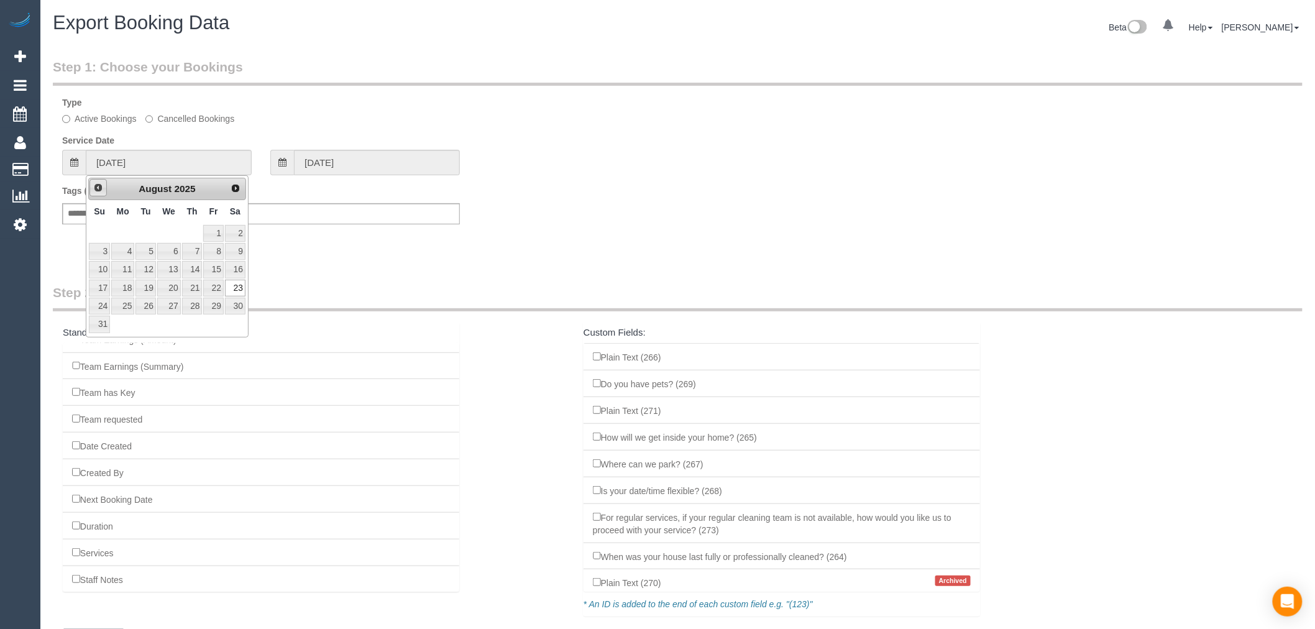
click at [94, 189] on span "Prev" at bounding box center [98, 188] width 10 height 10
click at [115, 288] on link "21" at bounding box center [122, 288] width 23 height 17
type input "[DATE]"
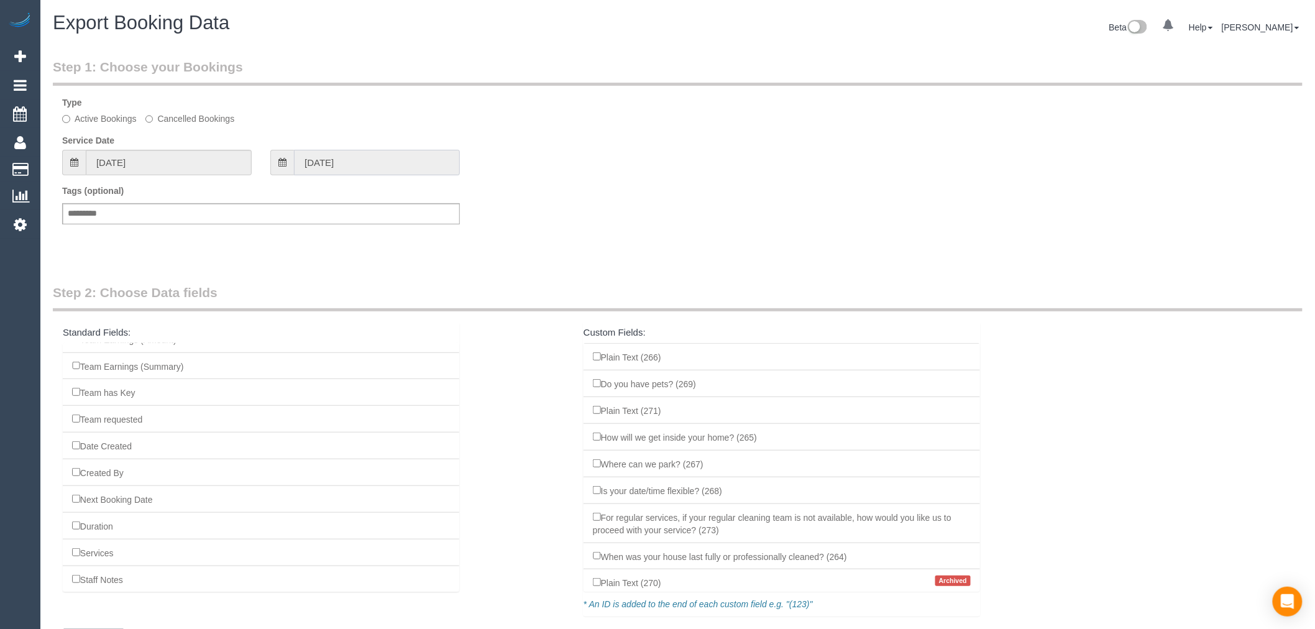
click at [371, 152] on input "[DATE]" at bounding box center [377, 162] width 166 height 25
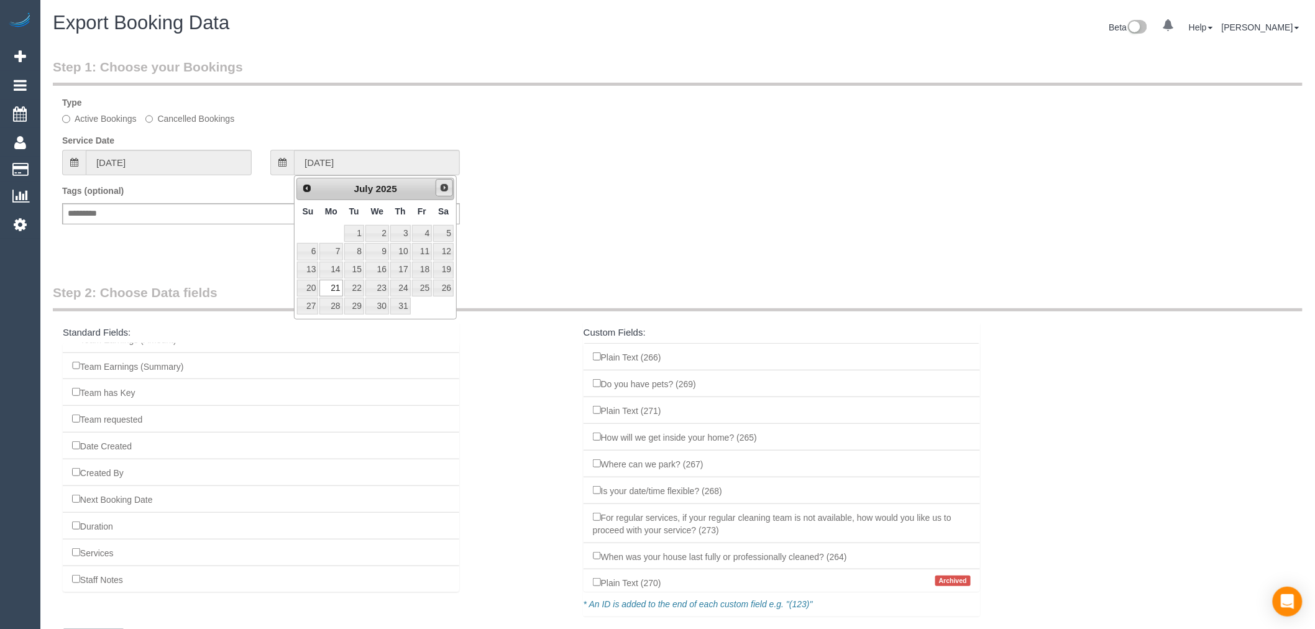
click at [439, 194] on link "Next" at bounding box center [443, 187] width 17 height 17
click at [441, 185] on span "Next" at bounding box center [444, 188] width 10 height 10
click at [426, 269] on link "19" at bounding box center [422, 270] width 20 height 17
type input "[DATE]"
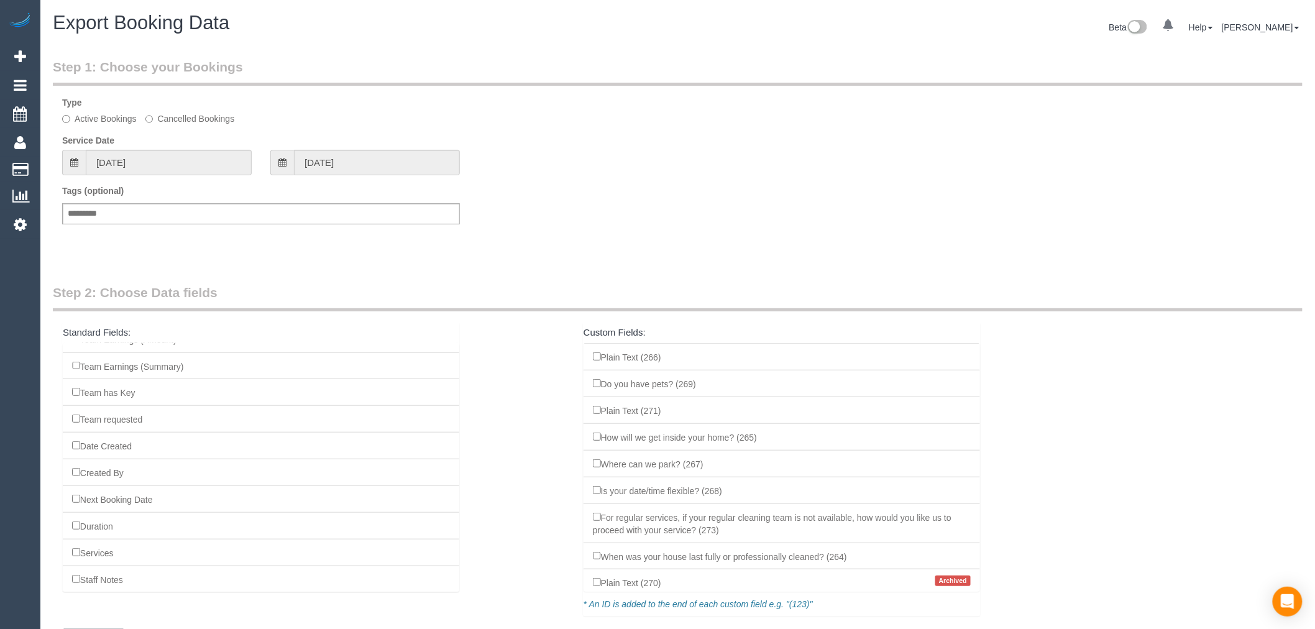
click at [673, 176] on fieldset "Step 1: Choose your Bookings Type Active Bookings Cancelled Bookings Service Da…" at bounding box center [677, 152] width 1249 height 188
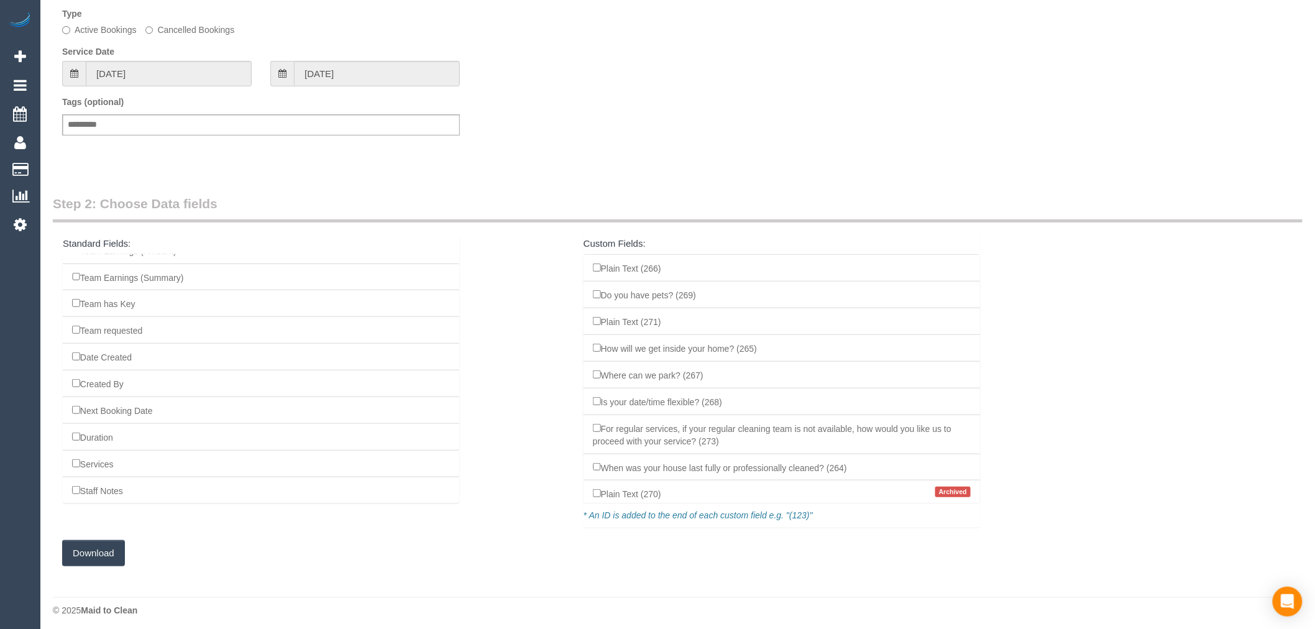
scroll to position [94, 0]
click at [104, 542] on button "Download" at bounding box center [93, 548] width 63 height 26
click at [22, 217] on link "Settings" at bounding box center [20, 224] width 40 height 29
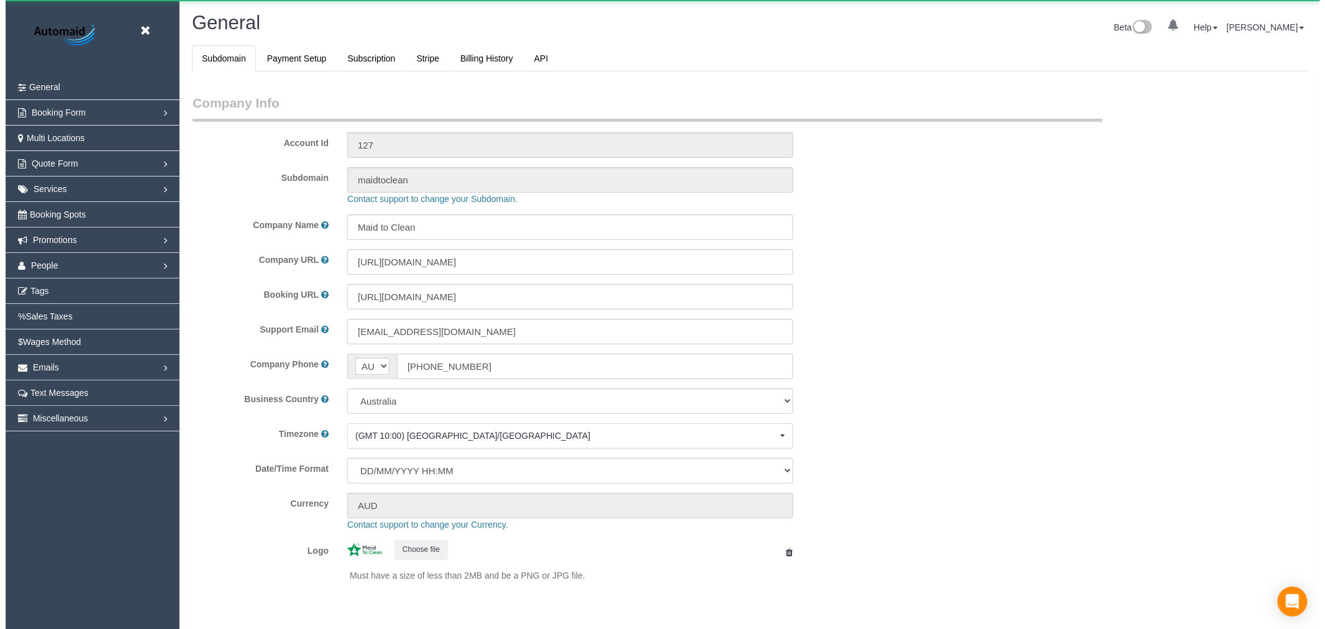
scroll to position [2798, 1315]
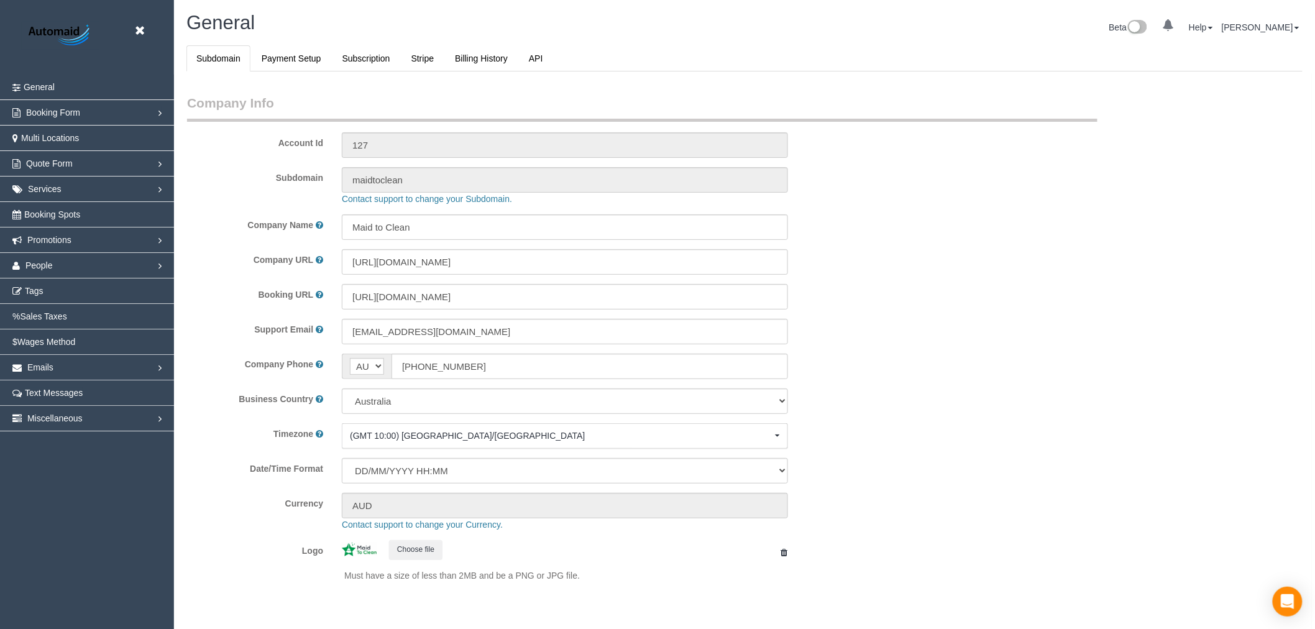
select select "1"
click at [141, 27] on icon at bounding box center [140, 31] width 16 height 16
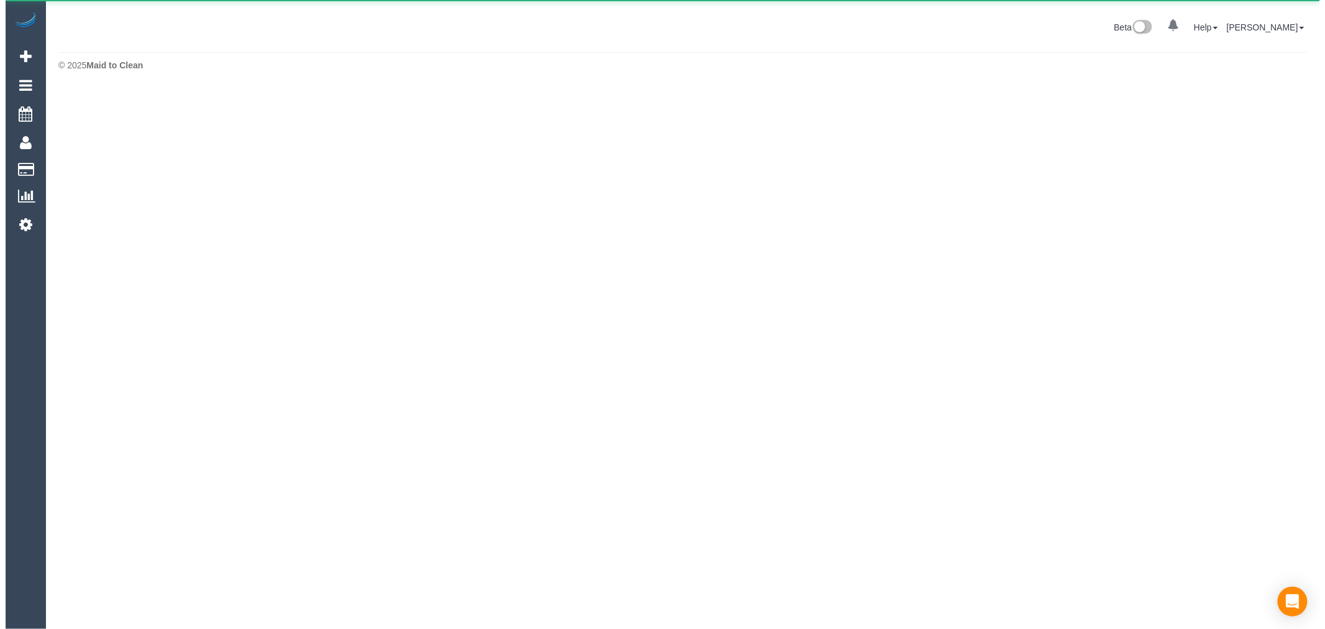
scroll to position [62034, 60799]
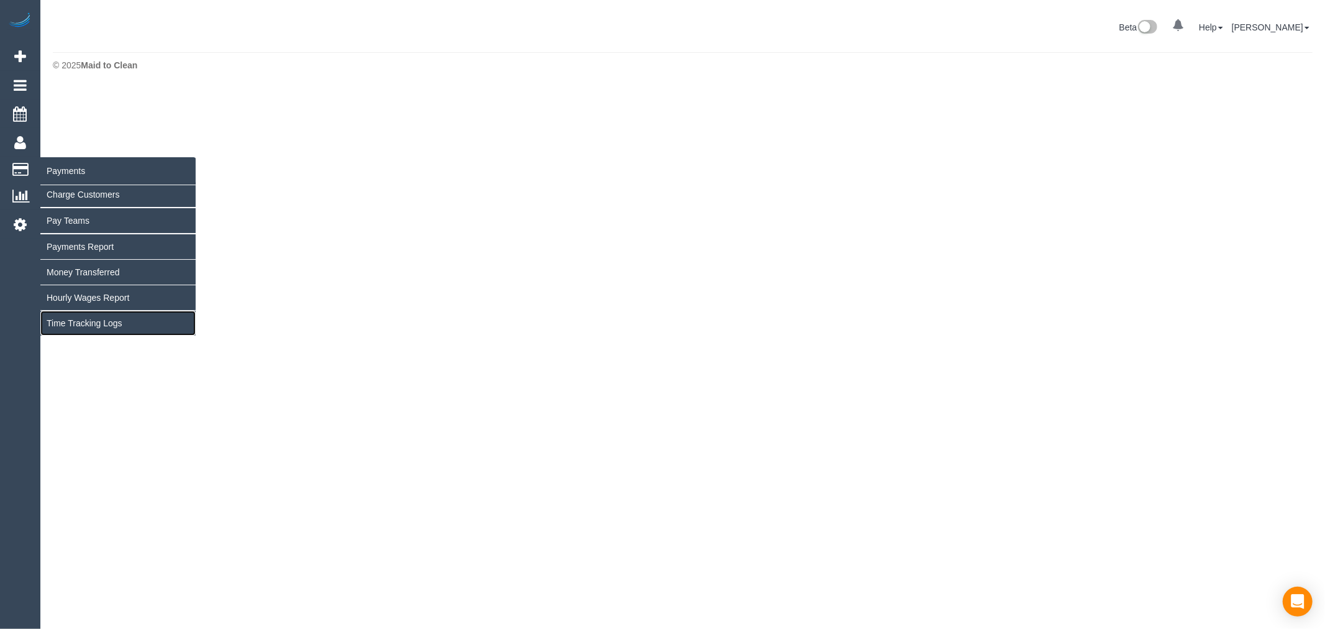
click at [104, 323] on link "Time Tracking Logs" at bounding box center [117, 323] width 155 height 25
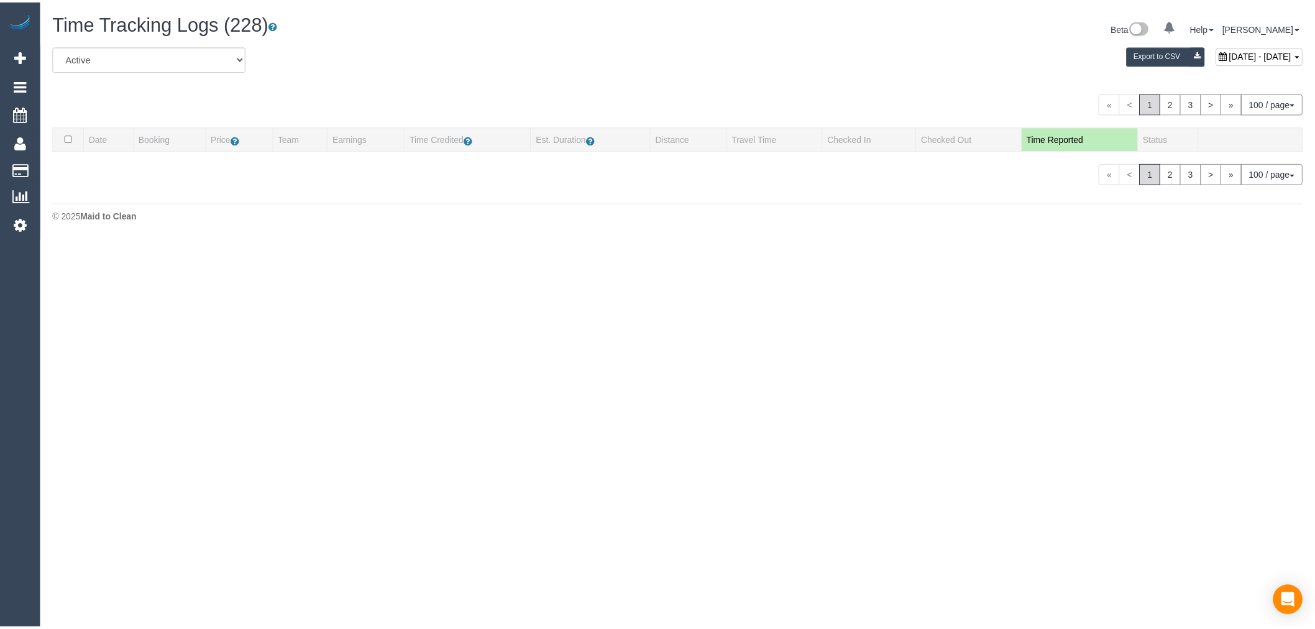
scroll to position [242, 1325]
click at [1147, 66] on div "[DATE] - [DATE] Export to CSV" at bounding box center [896, 57] width 852 height 25
click at [1239, 55] on span "[DATE] - [DATE]" at bounding box center [1270, 55] width 63 height 10
type input "**********"
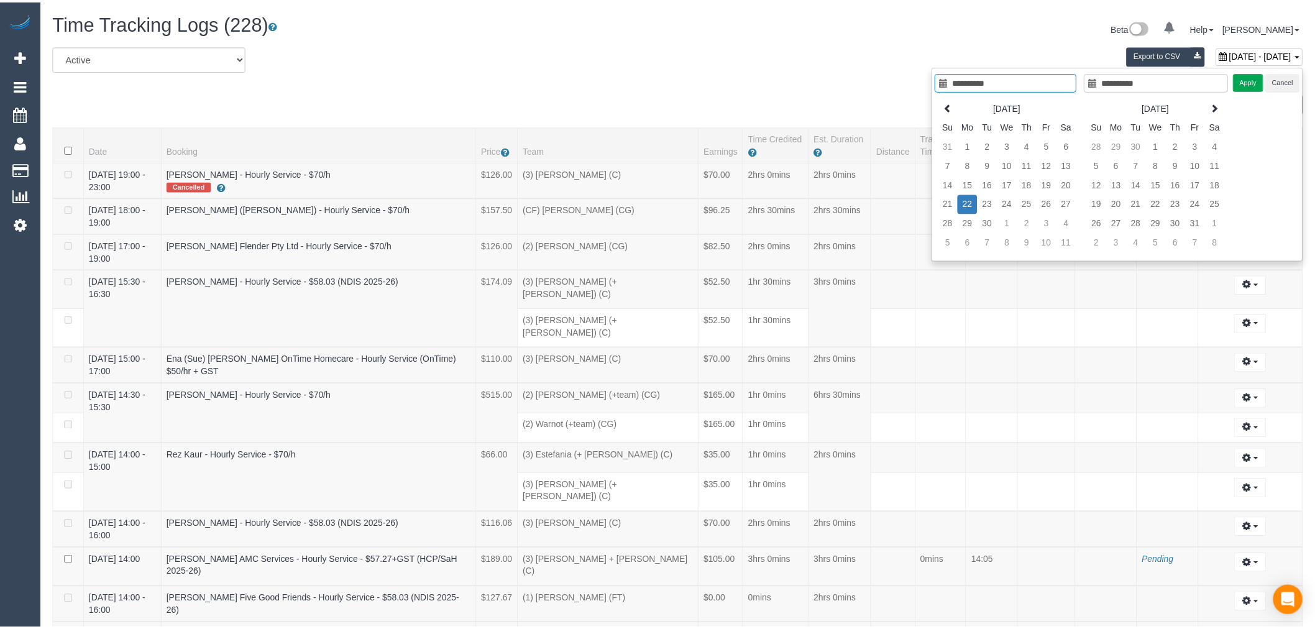
scroll to position [4410, 1315]
type input "**********"
click at [980, 180] on td "16" at bounding box center [984, 184] width 20 height 19
type input "**********"
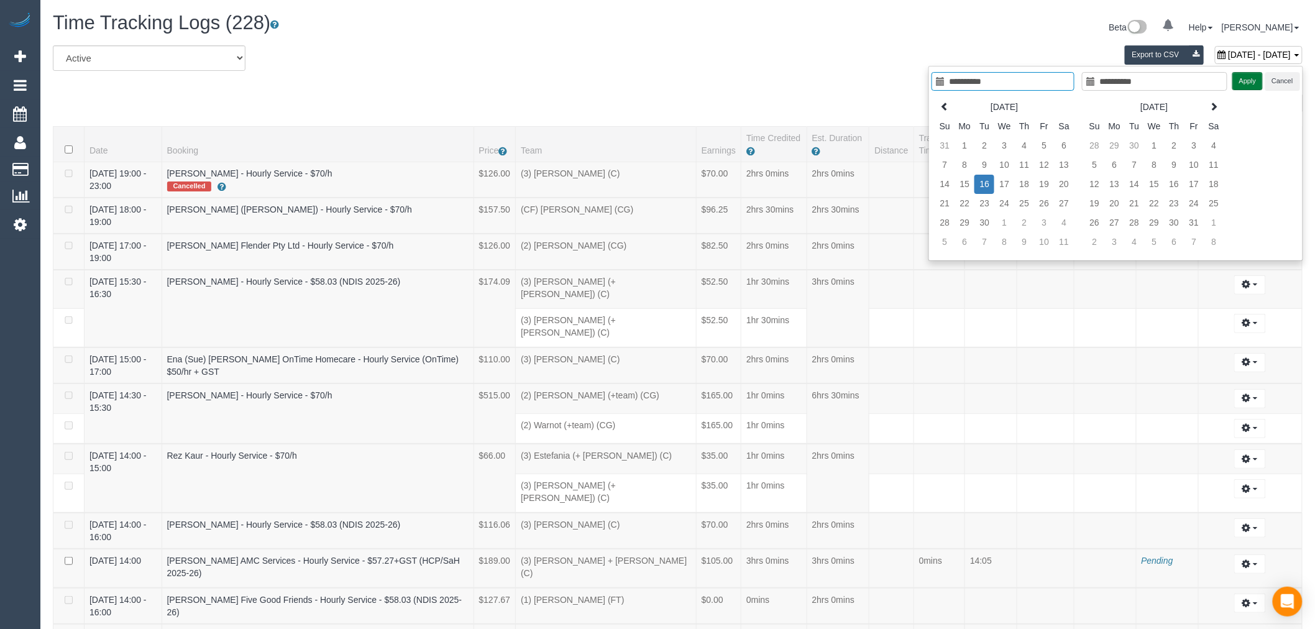
drag, startPoint x: 1249, startPoint y: 87, endPoint x: 1242, endPoint y: 91, distance: 7.2
click at [1249, 87] on button "Apply" at bounding box center [1247, 81] width 31 height 18
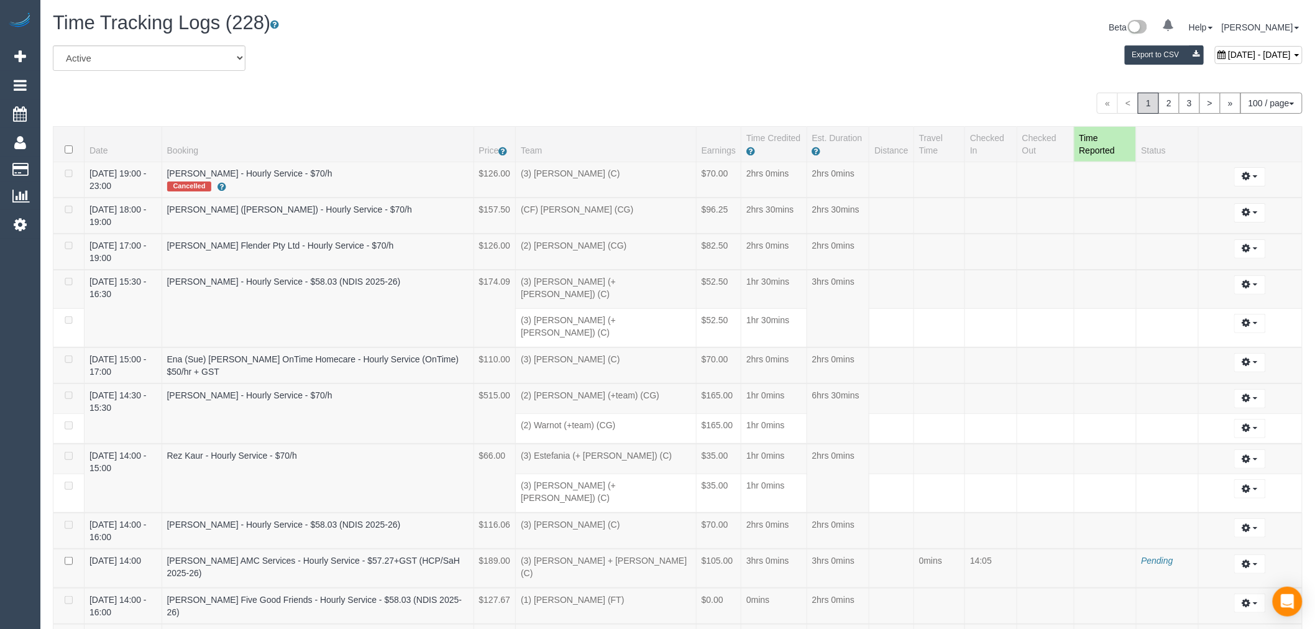
click at [862, 59] on div "[DATE] - [DATE] Export to CSV" at bounding box center [889, 57] width 846 height 25
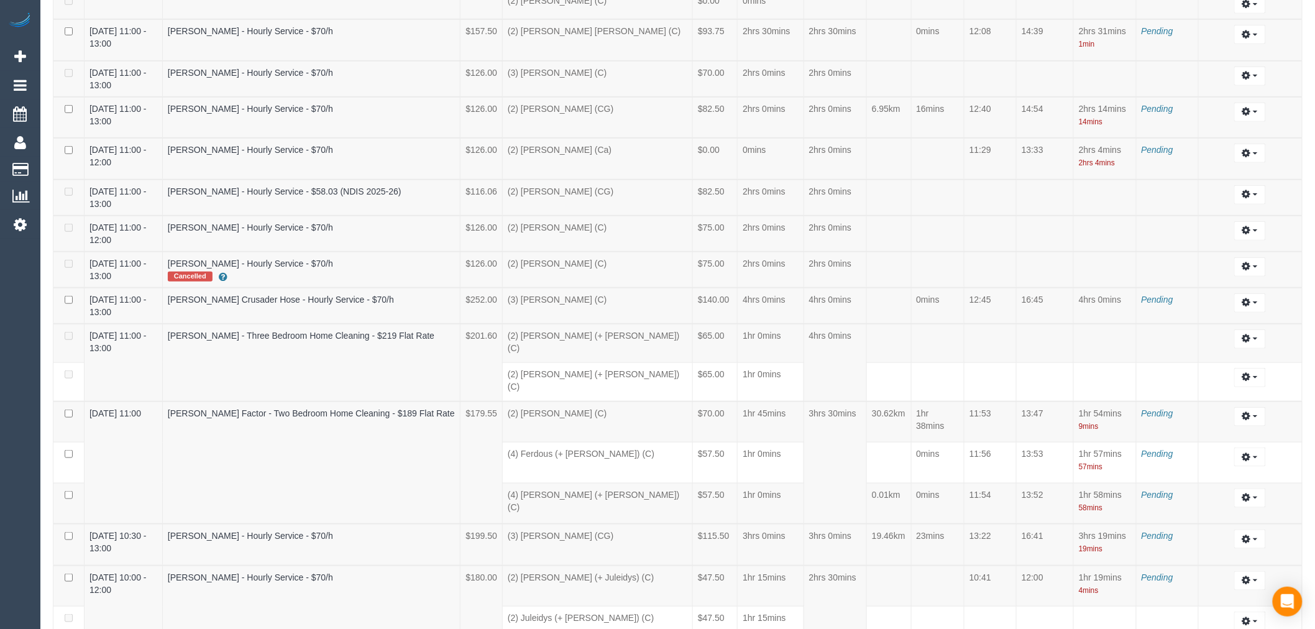
scroll to position [4434, 0]
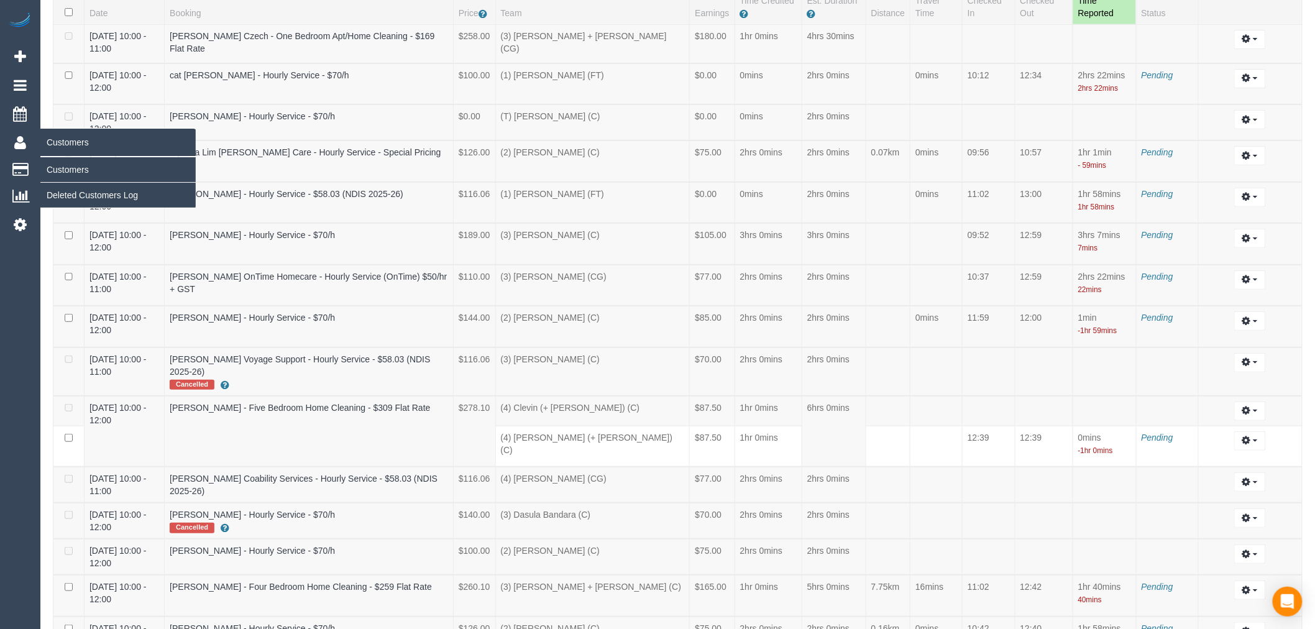
scroll to position [0, 0]
